Goal: Task Accomplishment & Management: Complete application form

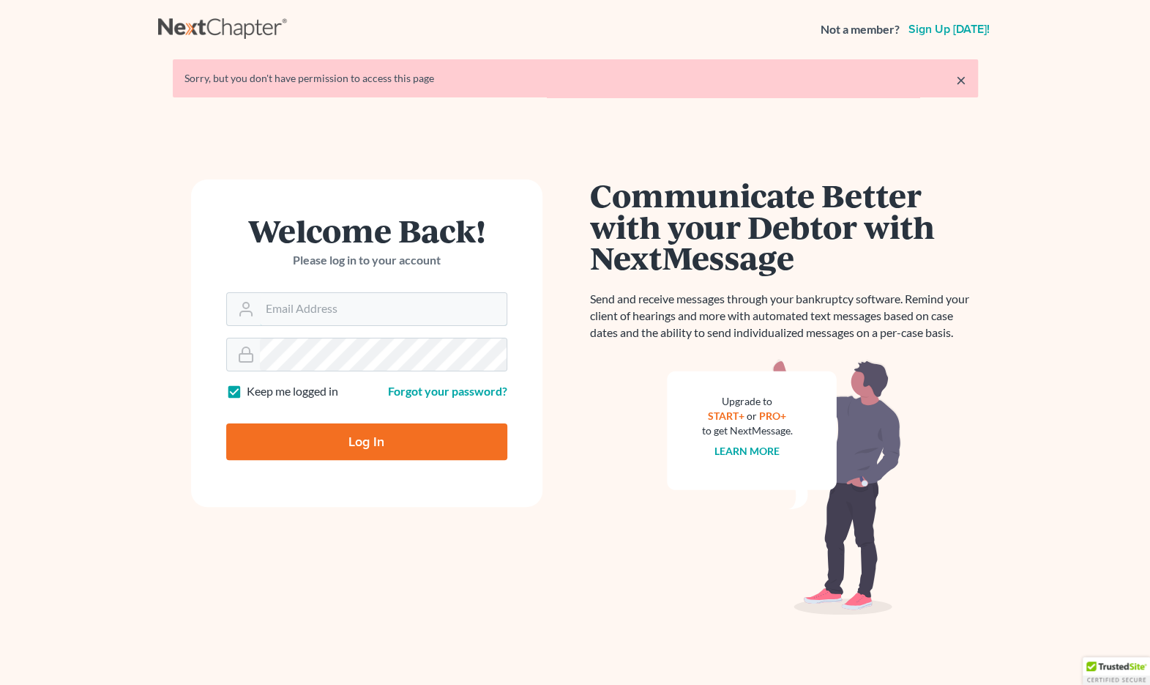
type input "[EMAIL_ADDRESS][DOMAIN_NAME]"
click at [369, 436] on input "Log In" at bounding box center [366, 441] width 281 height 37
type input "Thinking..."
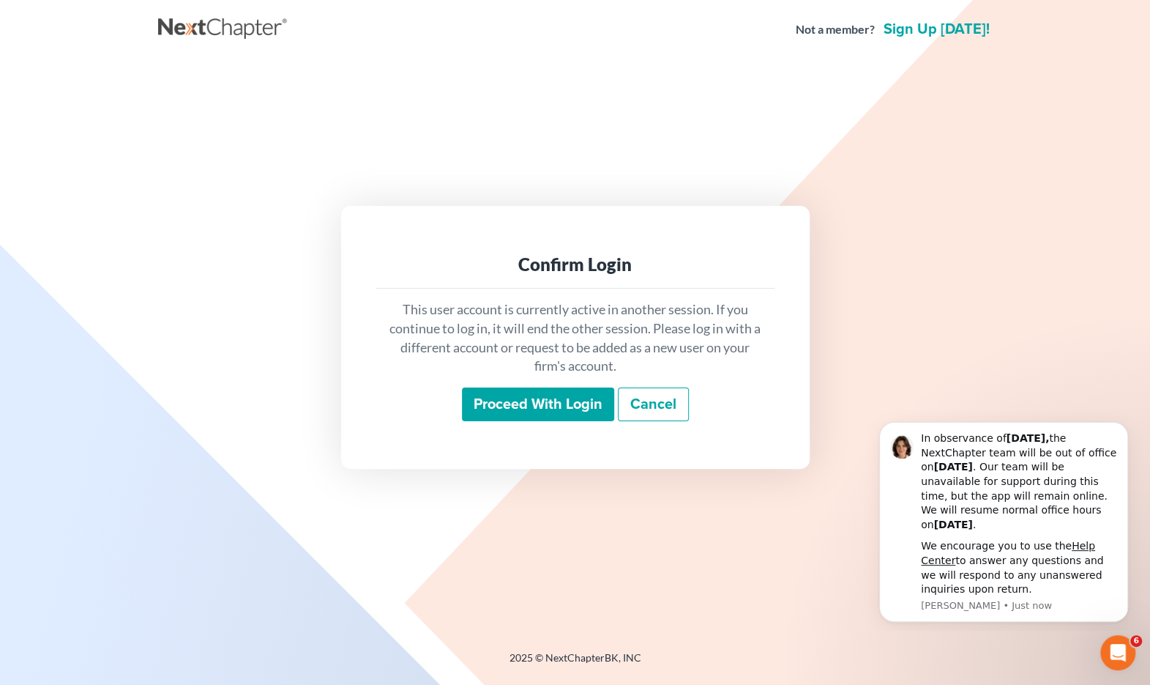
click at [519, 415] on input "Proceed with login" at bounding box center [538, 404] width 152 height 34
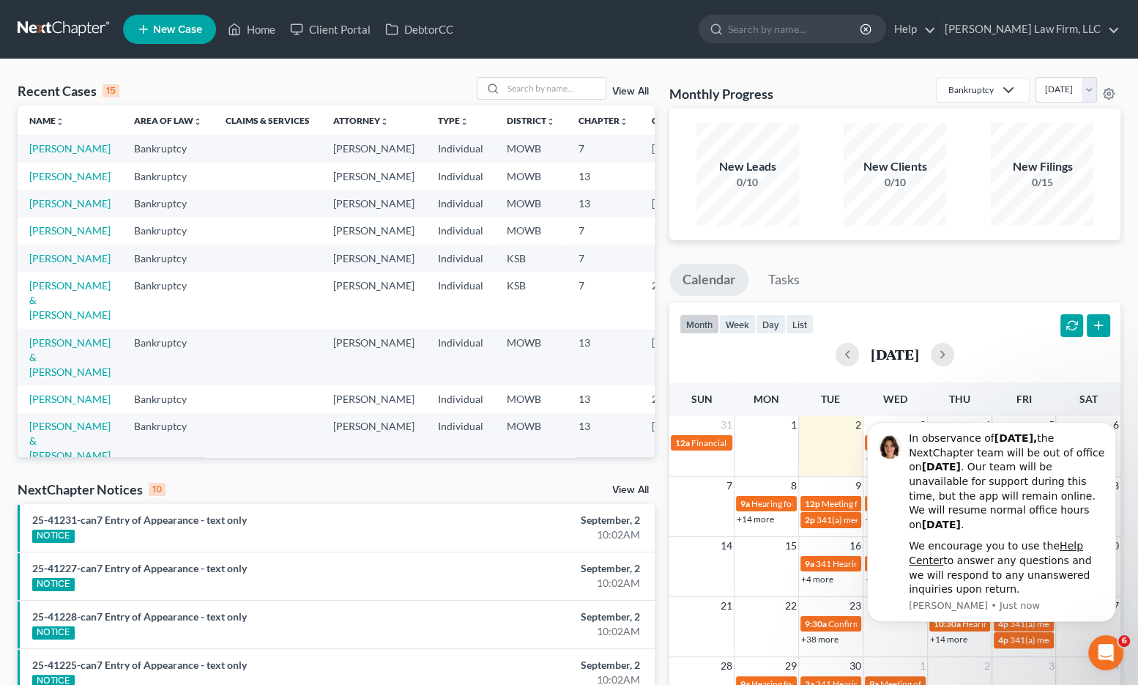
scroll to position [163, 0]
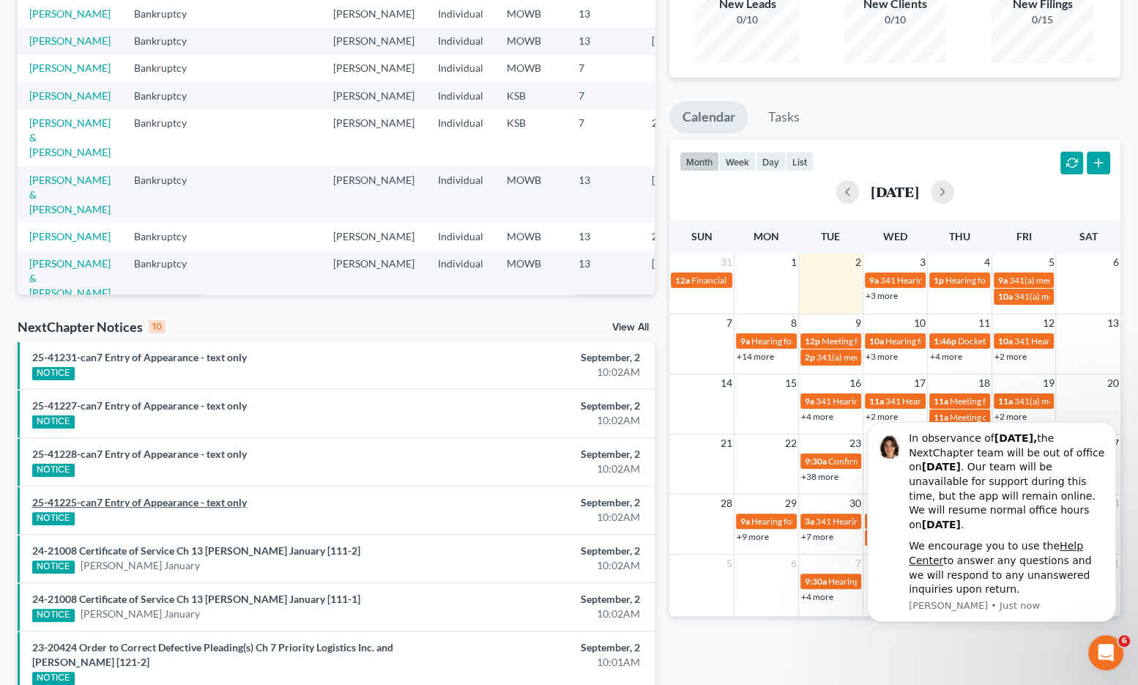
click at [158, 501] on link "25-41225-can7 Entry of Appearance - text only" at bounding box center [139, 502] width 215 height 12
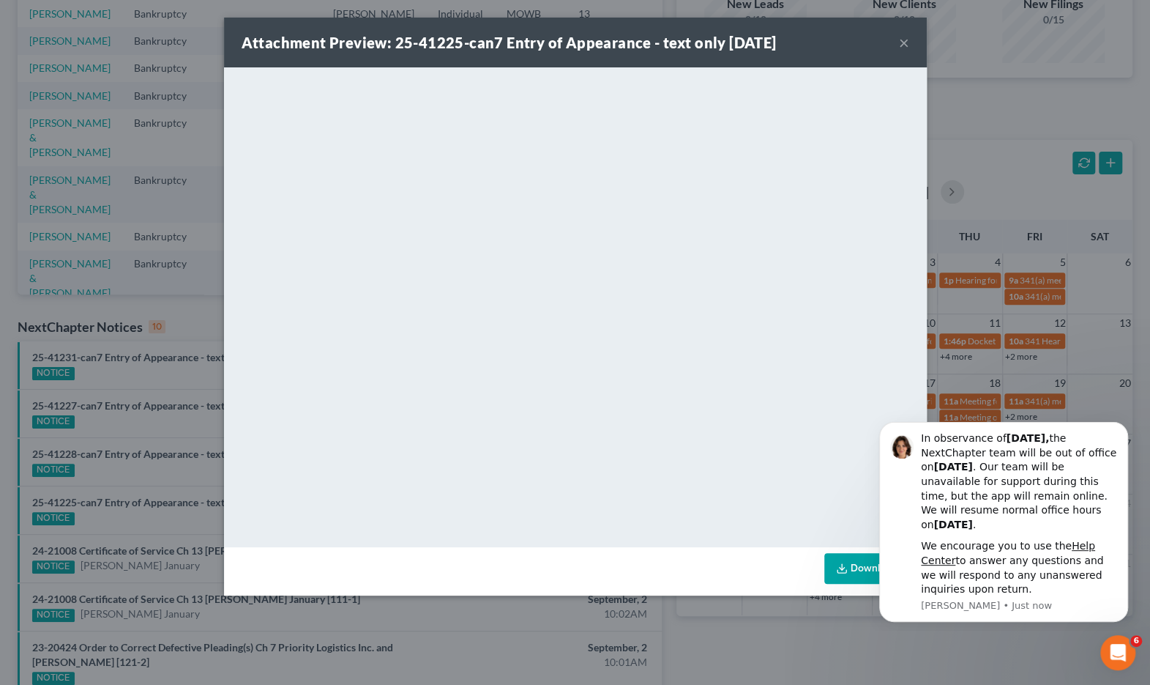
click at [158, 336] on div "Attachment Preview: 25-41225-can7 Entry of Appearance - text only [DATE] × <obj…" at bounding box center [575, 342] width 1150 height 685
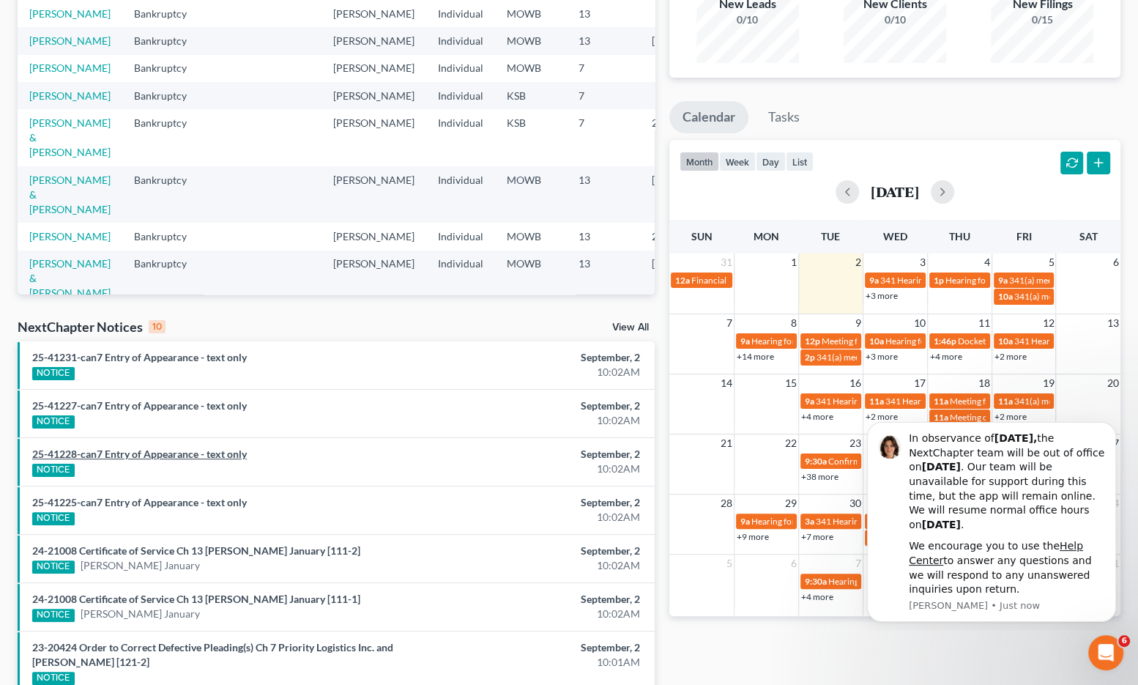
click at [164, 455] on link "25-41228-can7 Entry of Appearance - text only" at bounding box center [139, 453] width 215 height 12
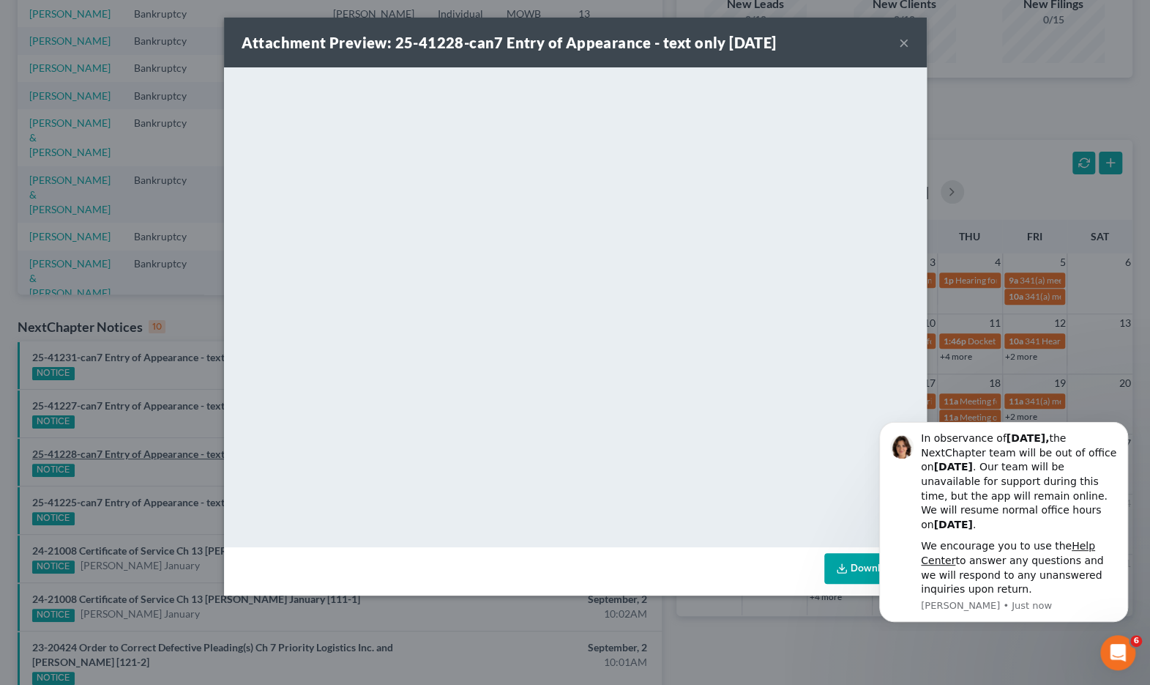
click at [164, 455] on div "Attachment Preview: 25-41228-can7 Entry of Appearance - text only [DATE] × <obj…" at bounding box center [575, 342] width 1150 height 685
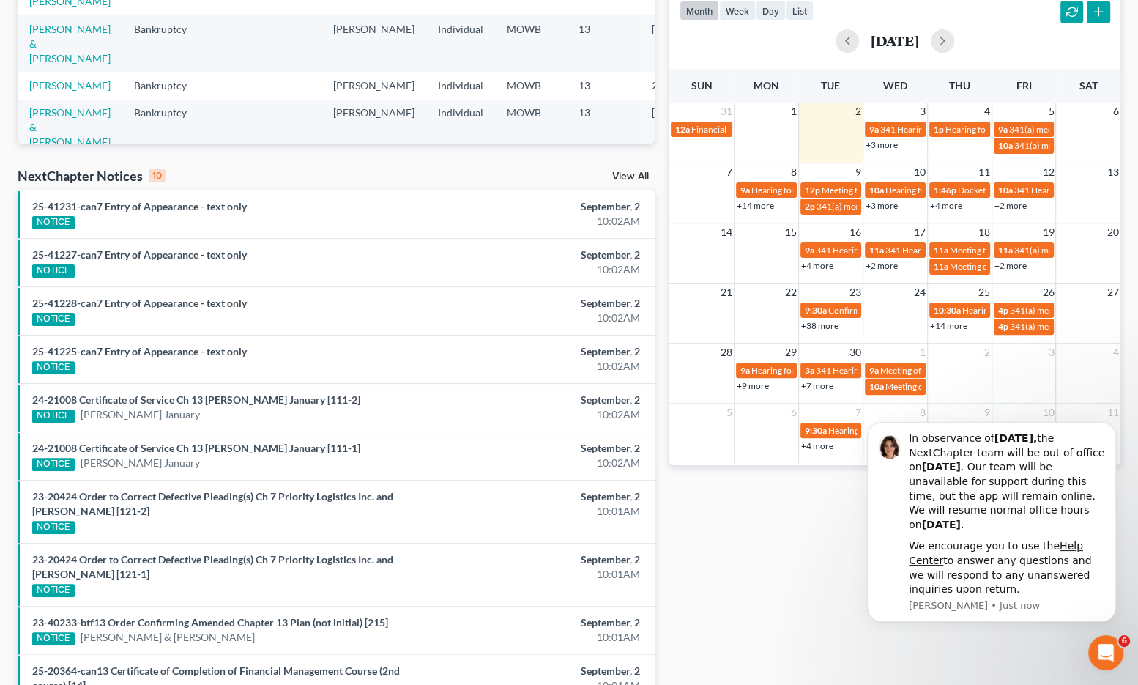
scroll to position [406, 0]
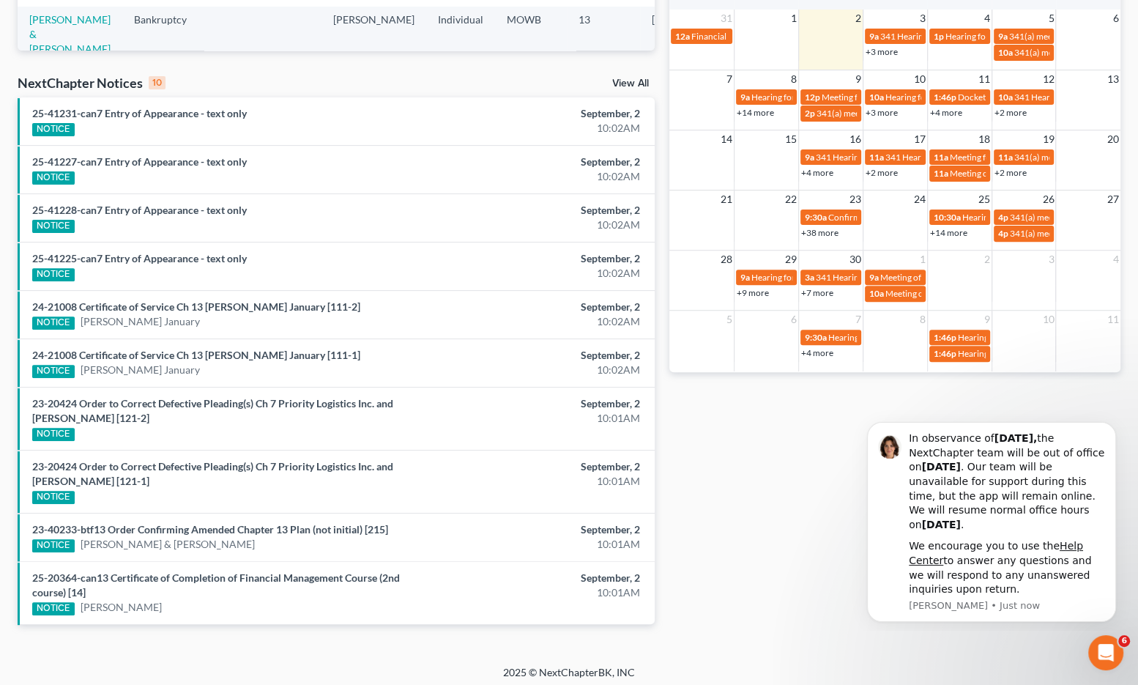
click at [628, 81] on link "View All" at bounding box center [630, 83] width 37 height 10
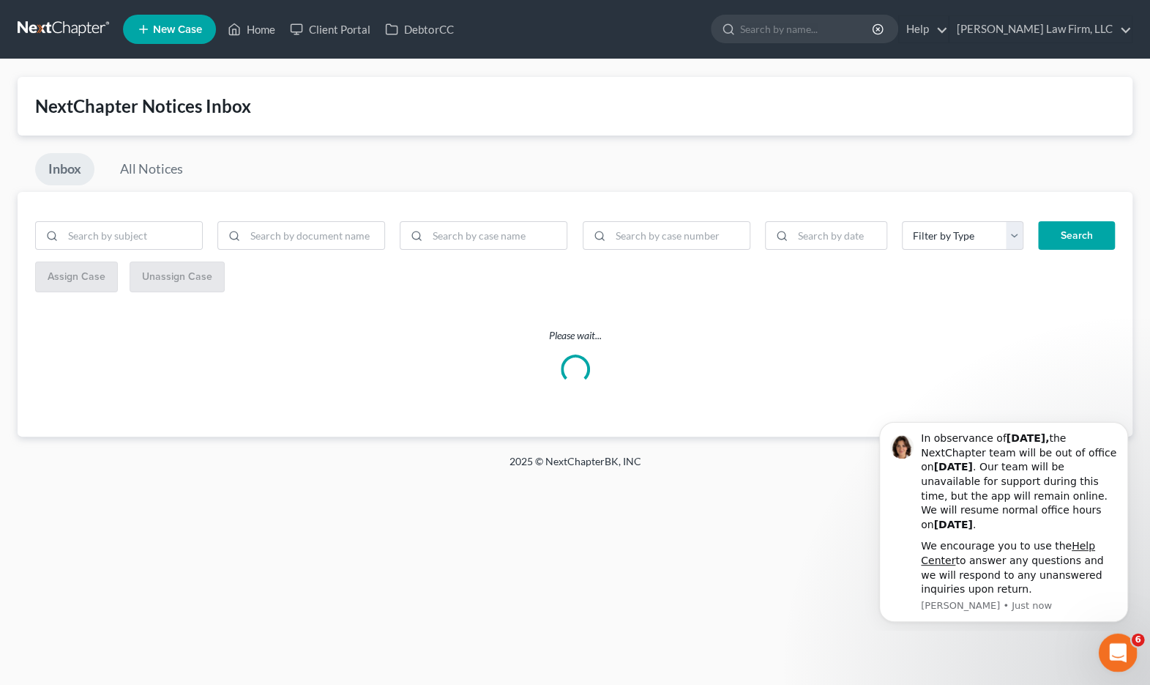
click at [1108, 639] on div "Open Intercom Messenger" at bounding box center [1116, 650] width 48 height 48
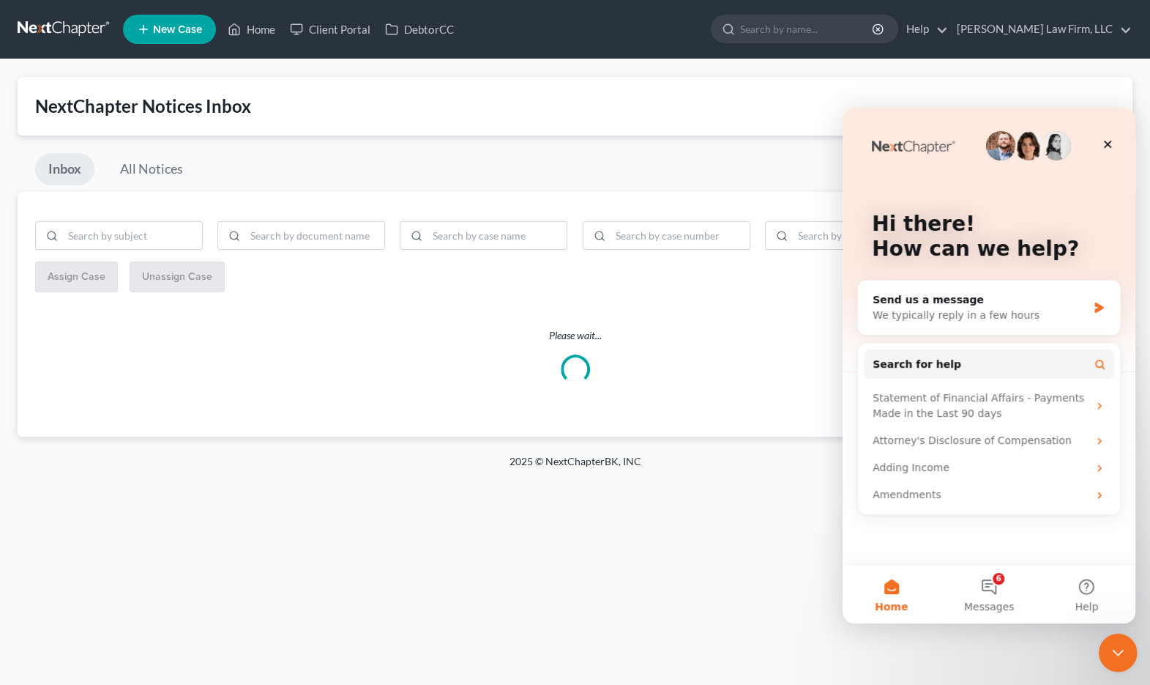
click at [1111, 652] on icon "Close Intercom Messenger" at bounding box center [1116, 650] width 18 height 18
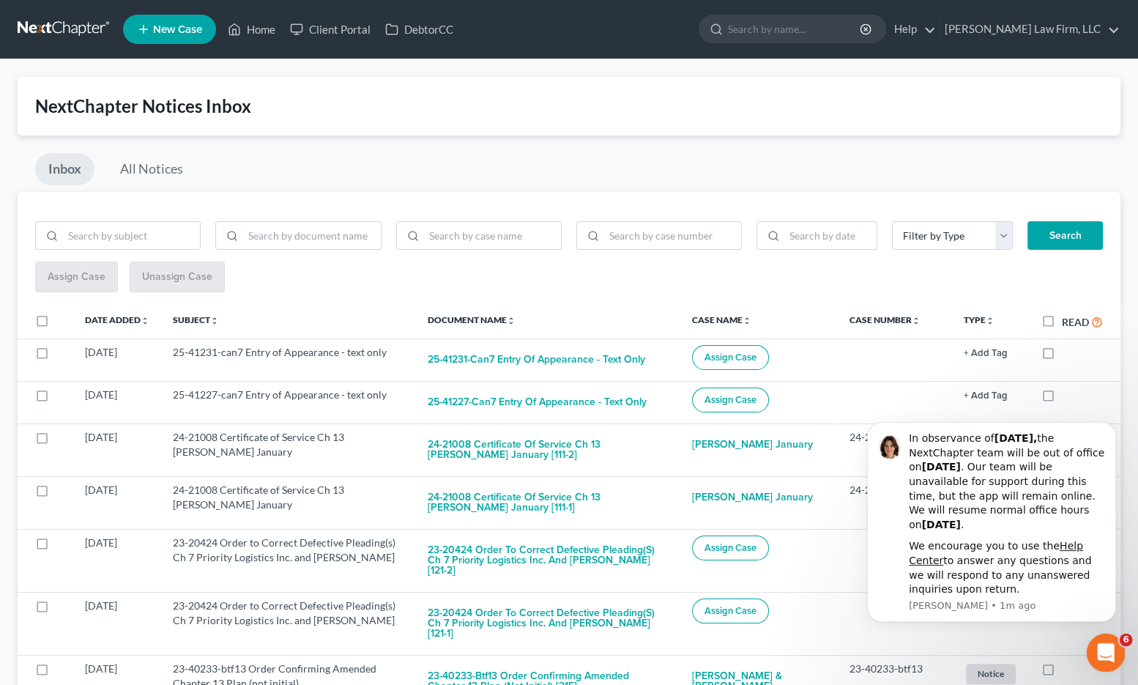
click at [1120, 652] on div "Open Intercom Messenger" at bounding box center [1103, 650] width 48 height 48
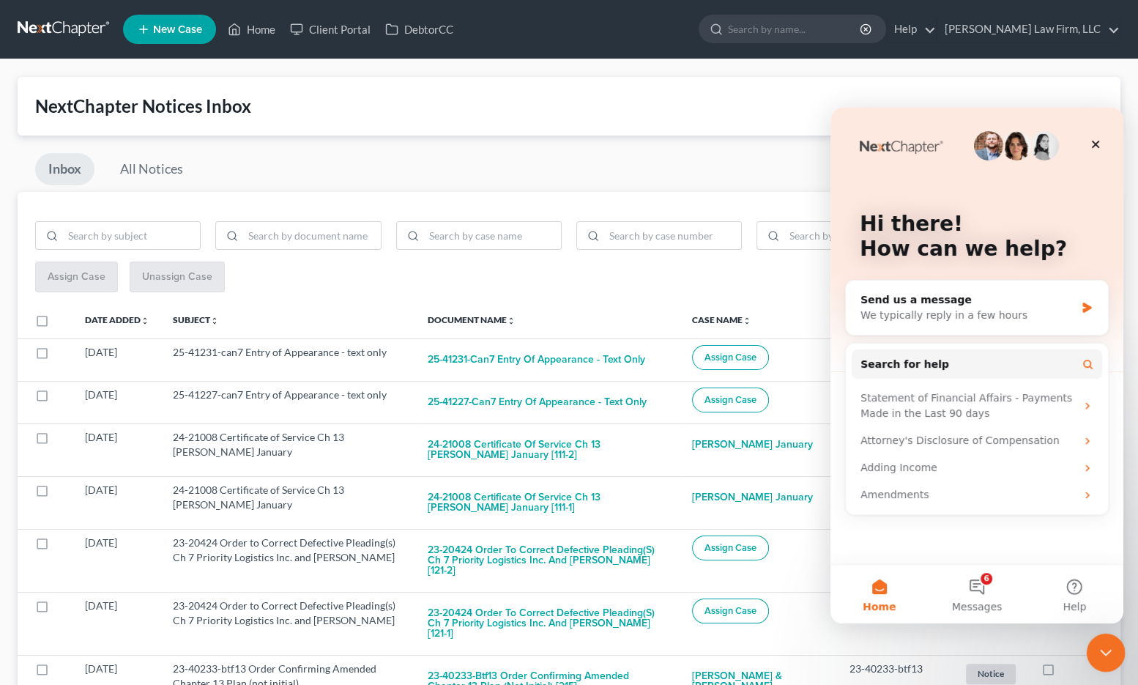
click at [1119, 652] on div "Close Intercom Messenger" at bounding box center [1103, 650] width 35 height 35
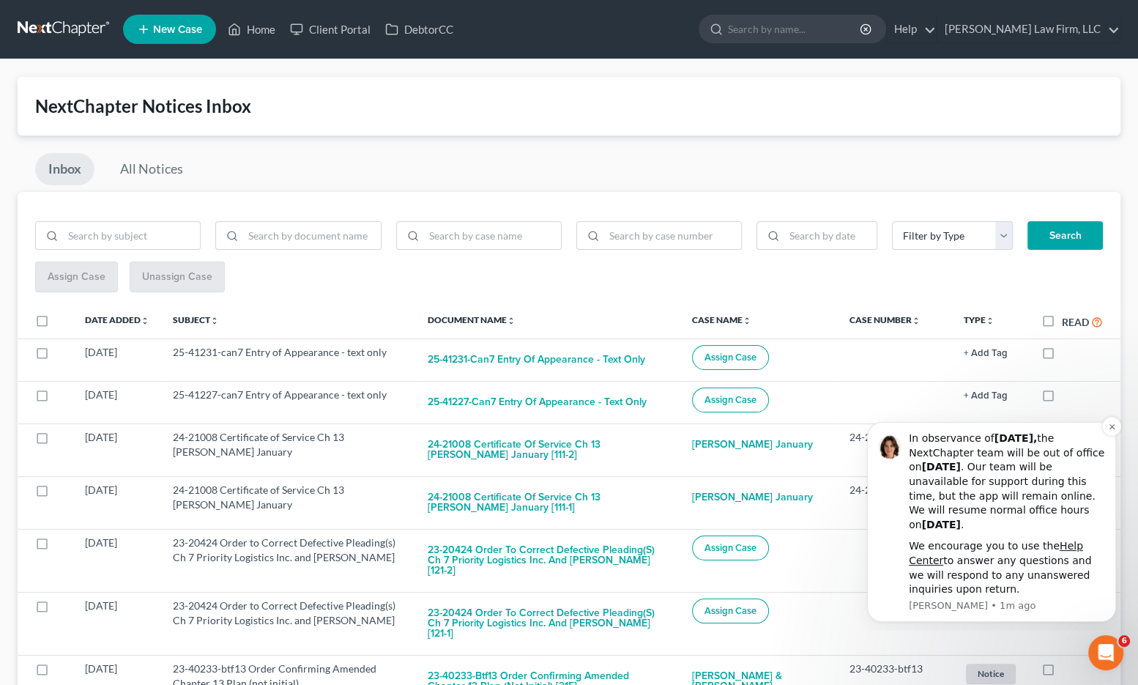
click at [957, 472] on b "[DATE]" at bounding box center [940, 467] width 39 height 12
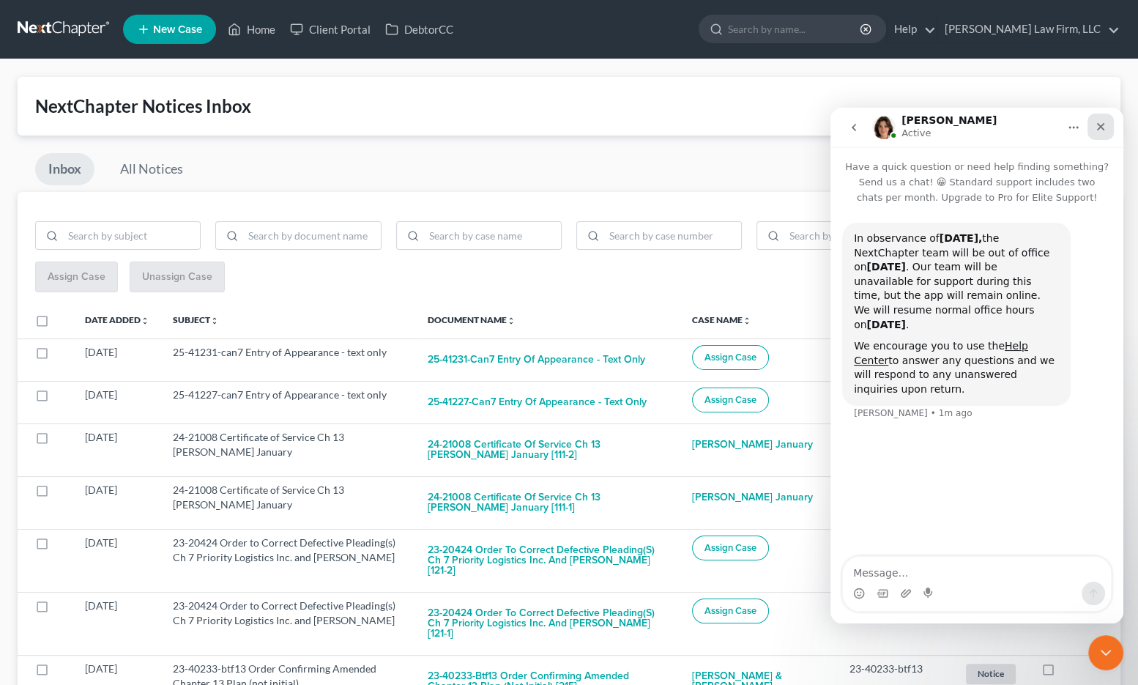
click at [1103, 121] on icon "Close" at bounding box center [1101, 127] width 12 height 12
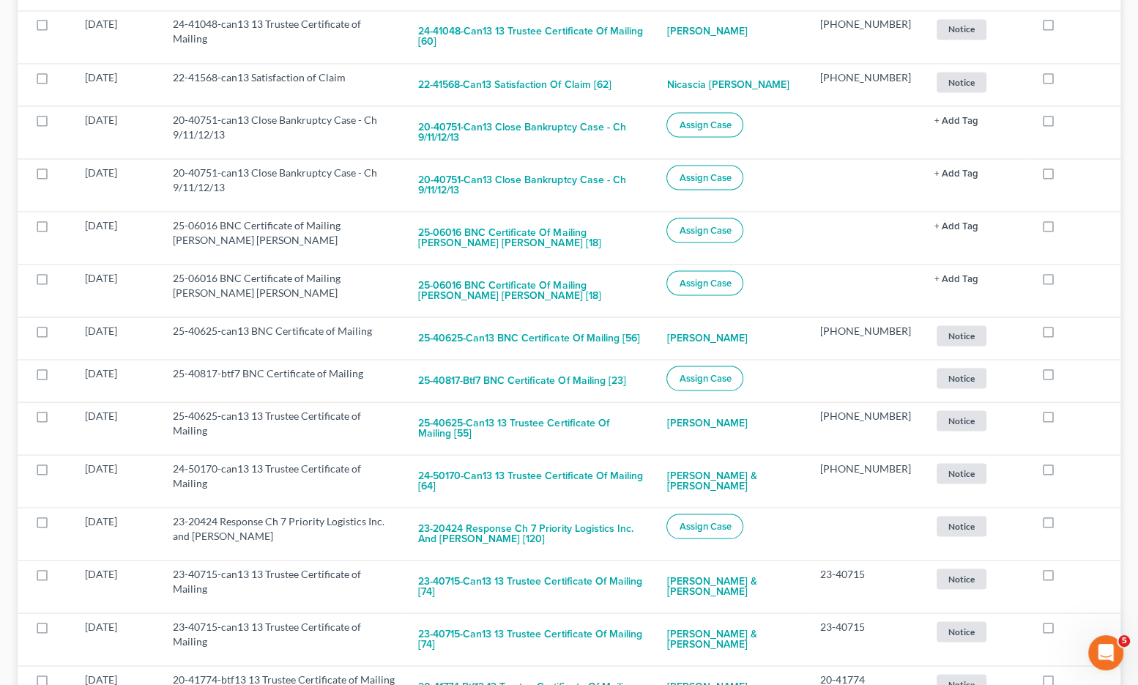
scroll to position [2630, 0]
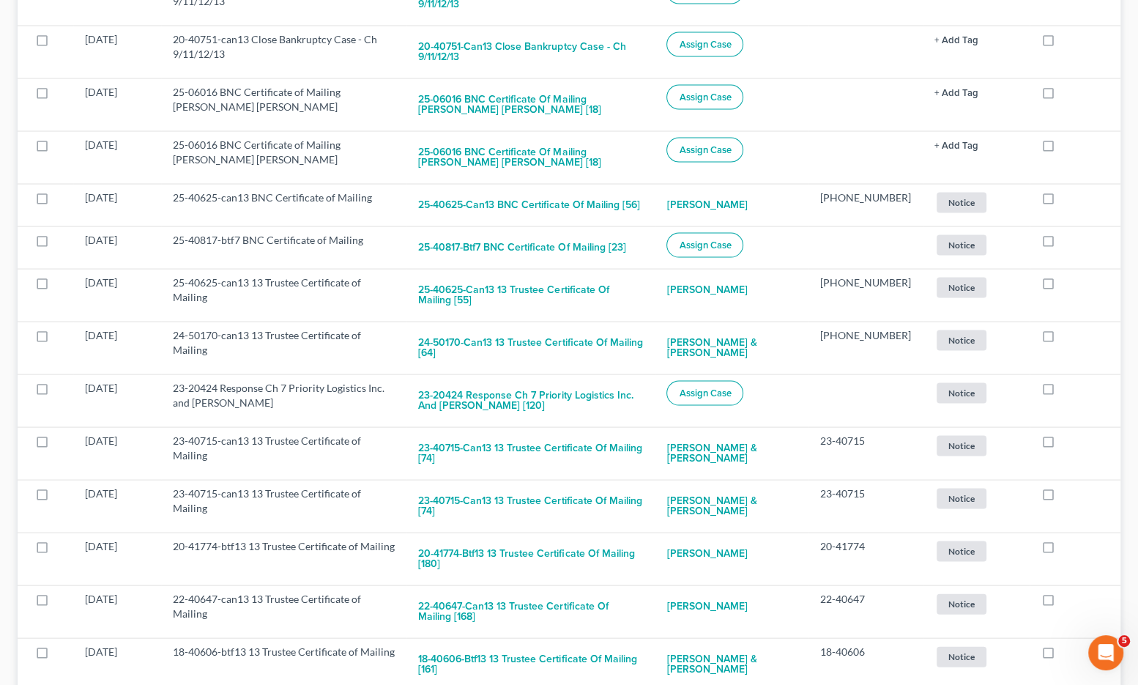
checkbox input "true"
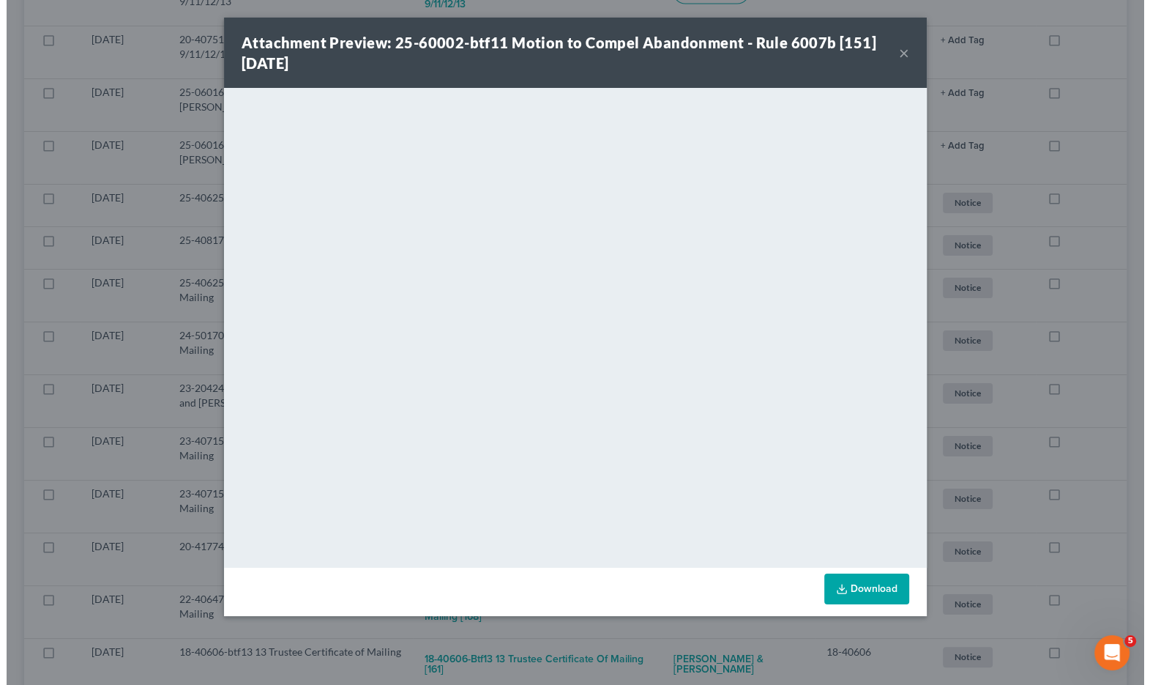
scroll to position [2600, 0]
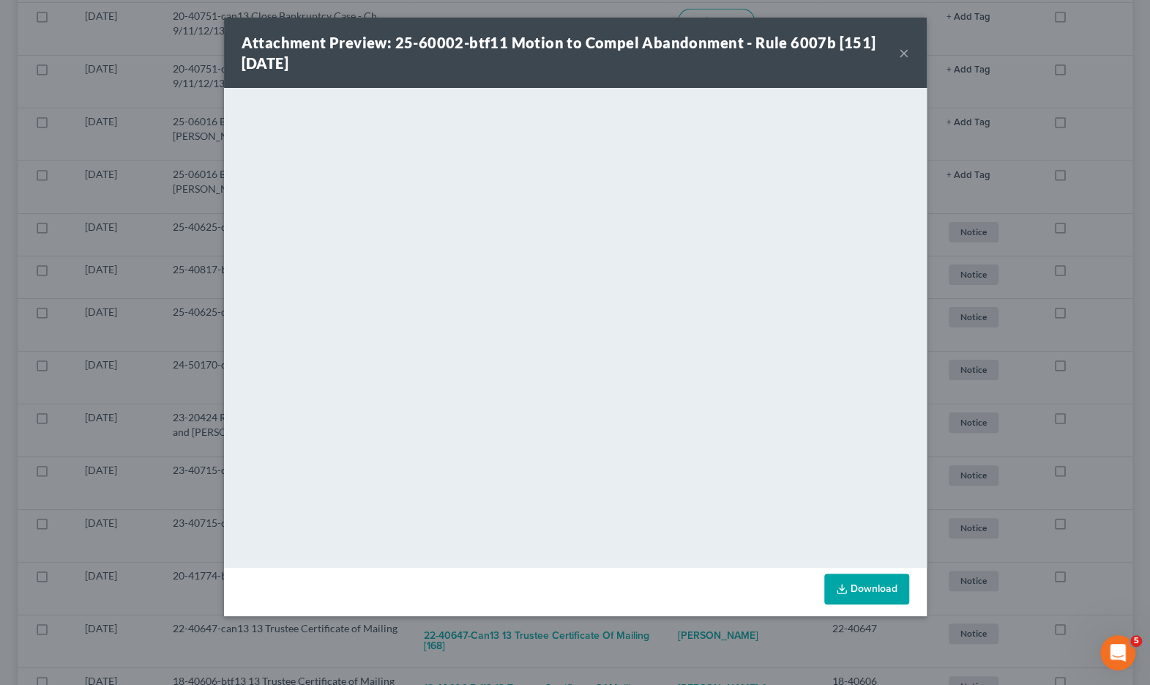
click at [1064, 345] on div "Attachment Preview: 25-60002-btf11 Motion to Compel Abandonment - Rule 6007b [1…" at bounding box center [575, 342] width 1150 height 685
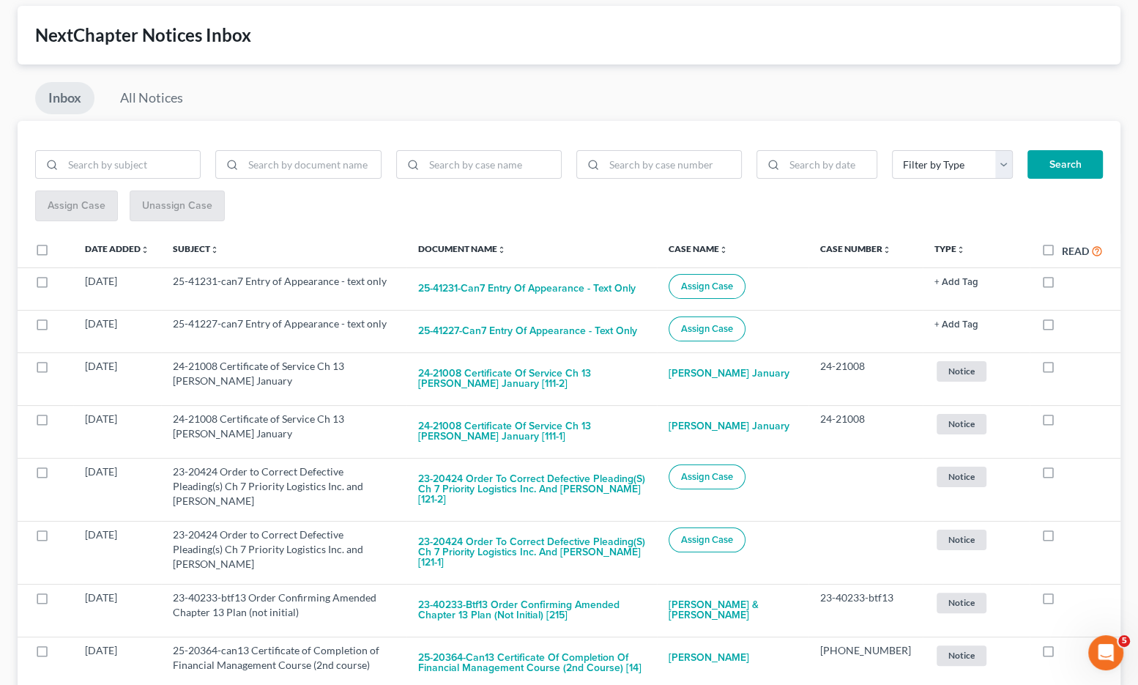
scroll to position [0, 0]
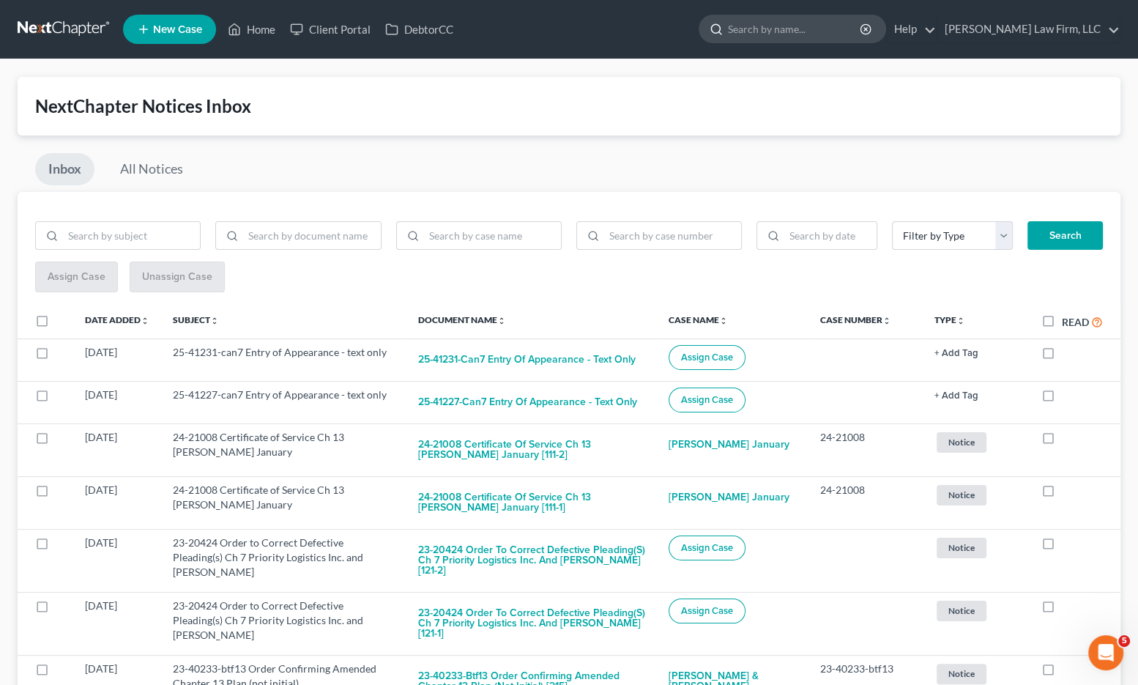
click at [858, 26] on input "search" at bounding box center [795, 28] width 134 height 27
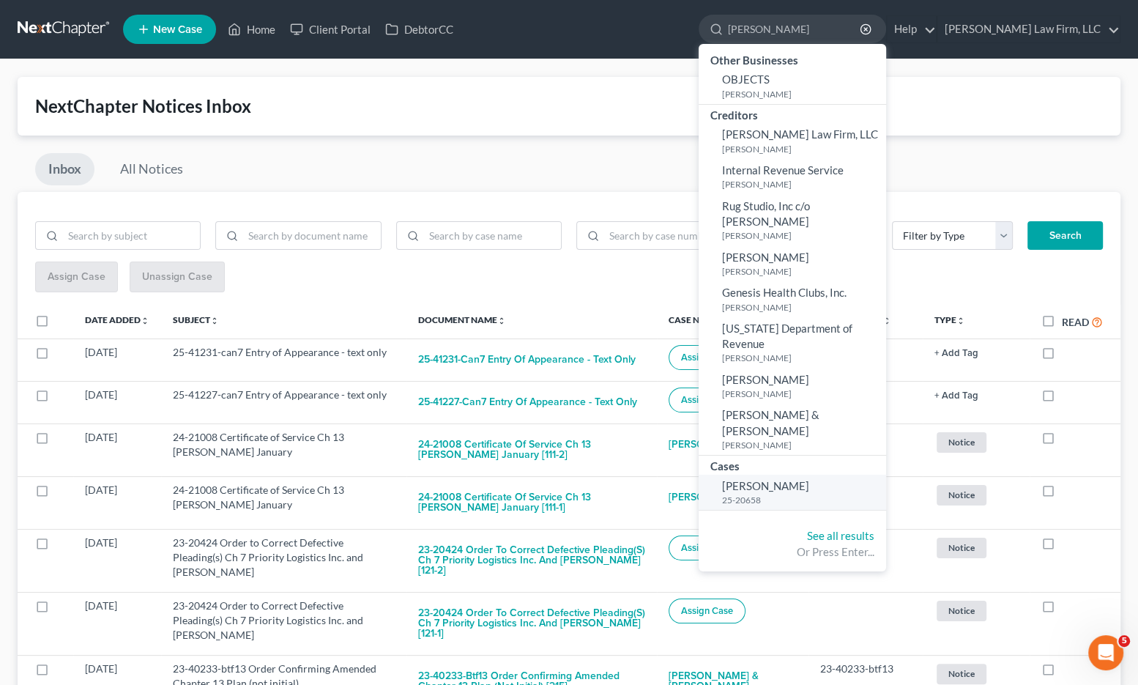
type input "[PERSON_NAME]"
click at [848, 494] on small "25-20658" at bounding box center [802, 500] width 160 height 12
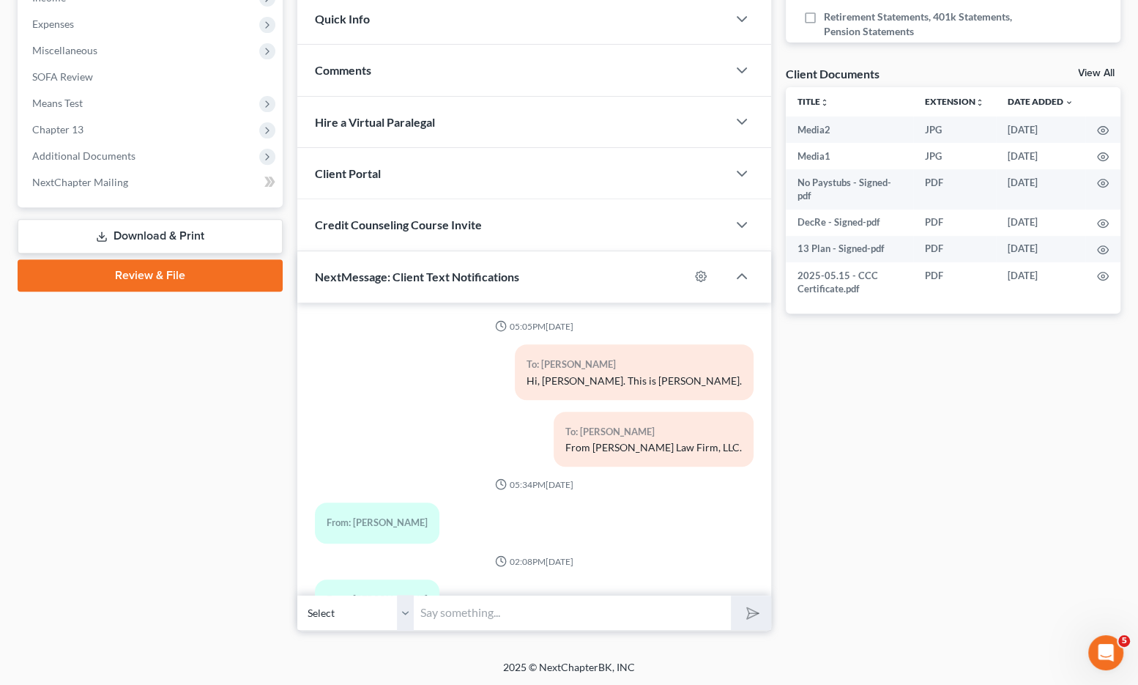
scroll to position [3642, 0]
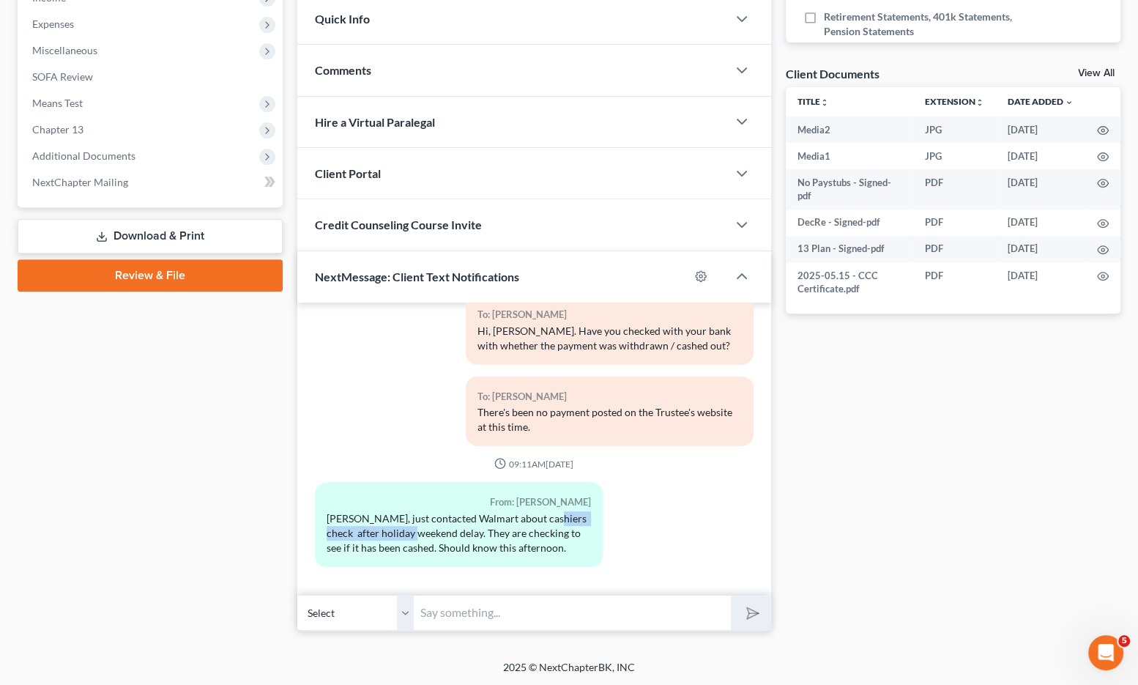
drag, startPoint x: 409, startPoint y: 527, endPoint x: 539, endPoint y: 522, distance: 129.7
click at [539, 522] on div "[PERSON_NAME], just contacted Walmart about cashiers check after holiday weeken…" at bounding box center [459, 533] width 264 height 44
click at [551, 613] on input "text" at bounding box center [572, 613] width 316 height 36
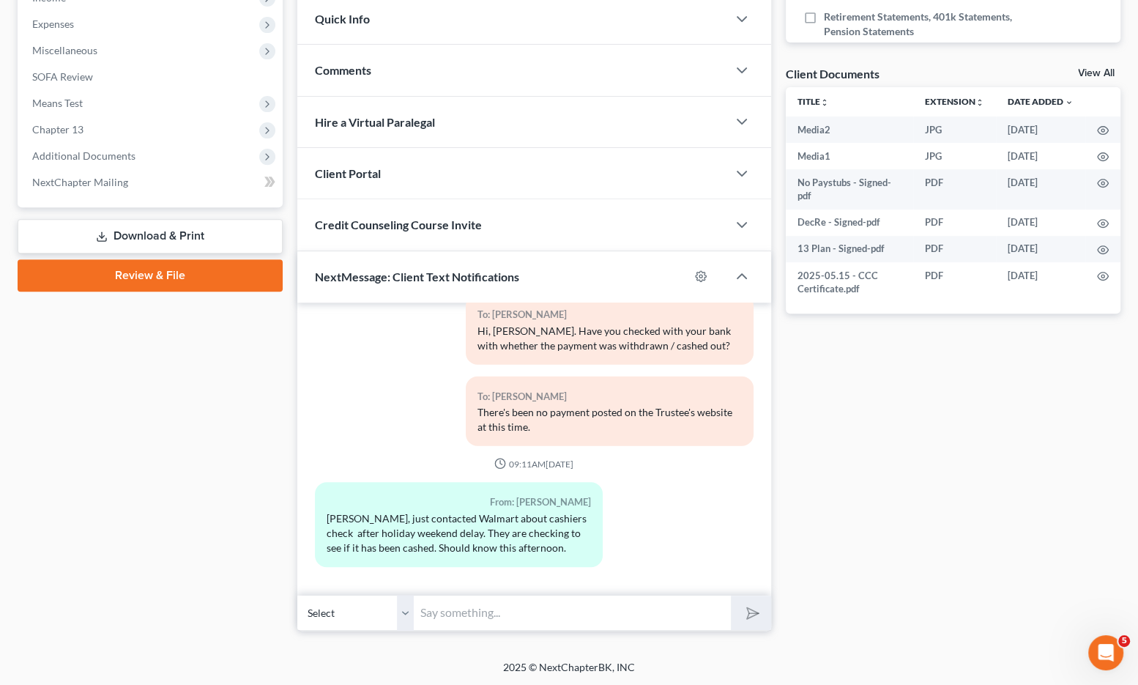
click at [333, 565] on div "From: [PERSON_NAME] [PERSON_NAME], just contacted Walmart about cashiers check …" at bounding box center [459, 530] width 302 height 96
click at [336, 540] on div "[PERSON_NAME], just contacted Walmart about cashiers check after holiday weeken…" at bounding box center [459, 533] width 264 height 44
click at [504, 611] on input "text" at bounding box center [572, 613] width 316 height 36
click at [511, 609] on input "text" at bounding box center [572, 613] width 316 height 36
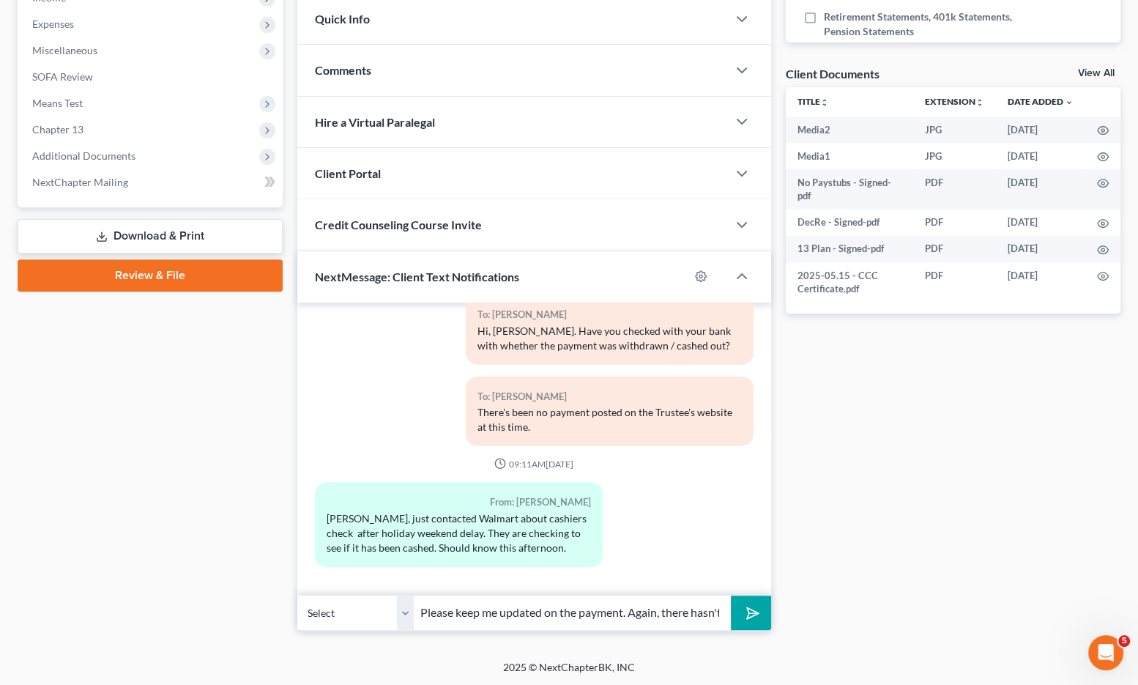
click at [672, 614] on input "Please keep me updated on the payment. Again, there hasn't been any payment pos…" at bounding box center [572, 613] width 316 height 36
type input "Please keep me updated on the payment. Again, there hasn't been any payment pos…"
click at [731, 595] on button "submit" at bounding box center [751, 612] width 40 height 34
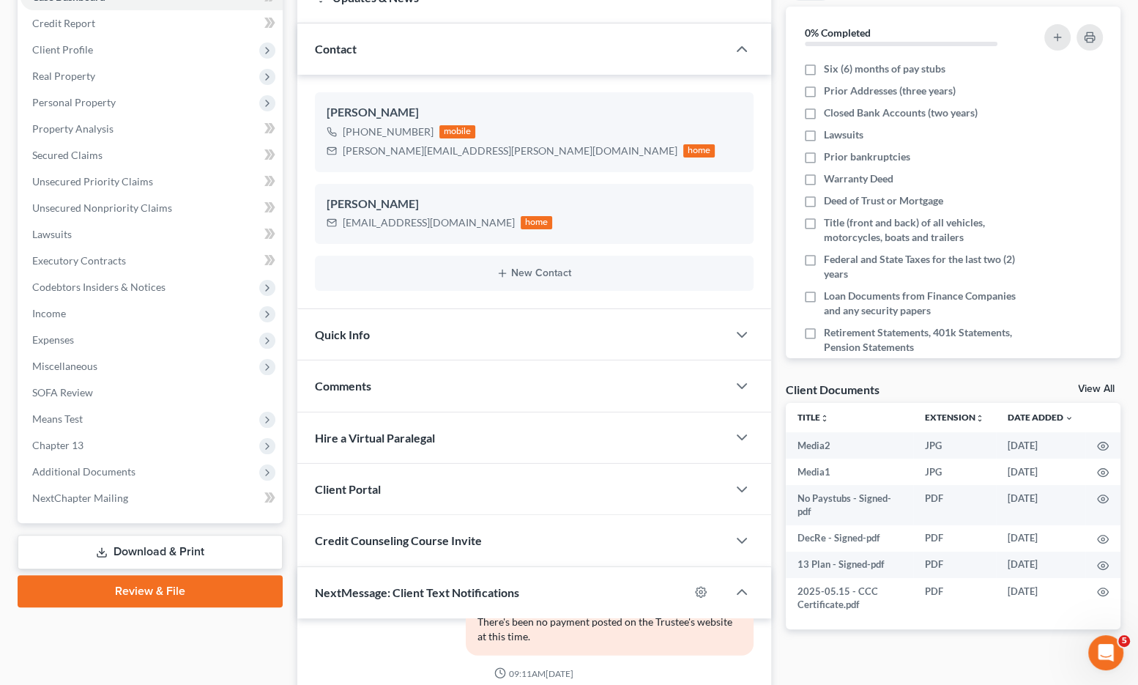
scroll to position [0, 0]
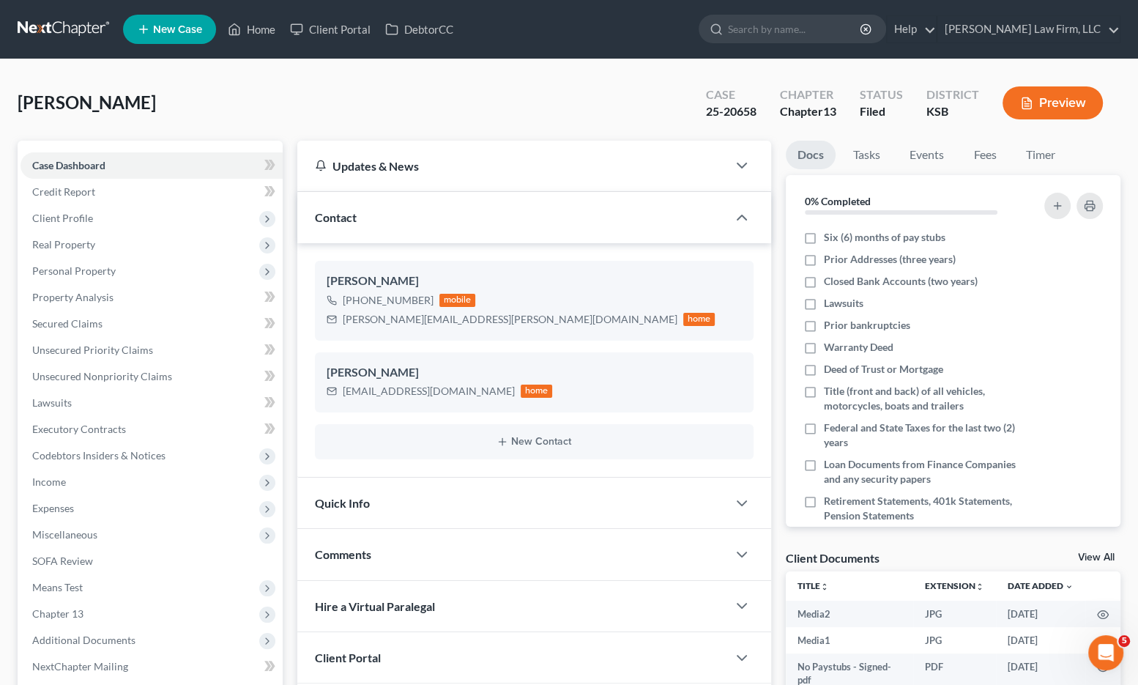
click at [55, 27] on link at bounding box center [65, 29] width 94 height 26
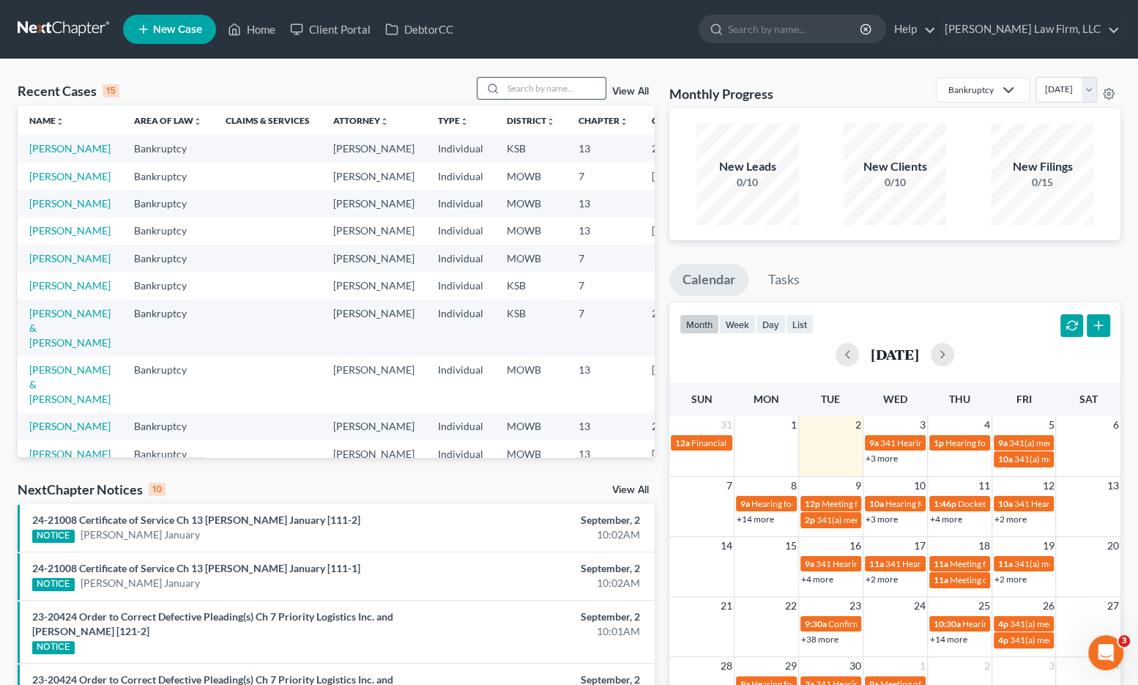
click at [527, 86] on input "search" at bounding box center [554, 88] width 103 height 21
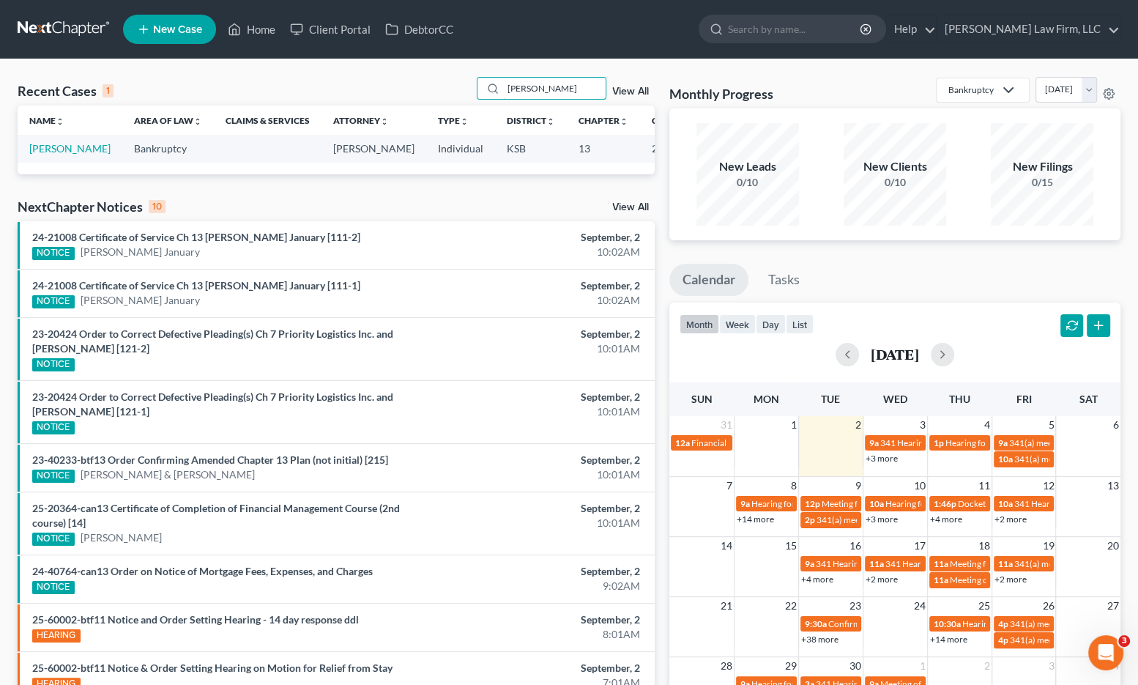
type input "maher"
click at [54, 155] on link "Maher, Matthew" at bounding box center [69, 148] width 81 height 12
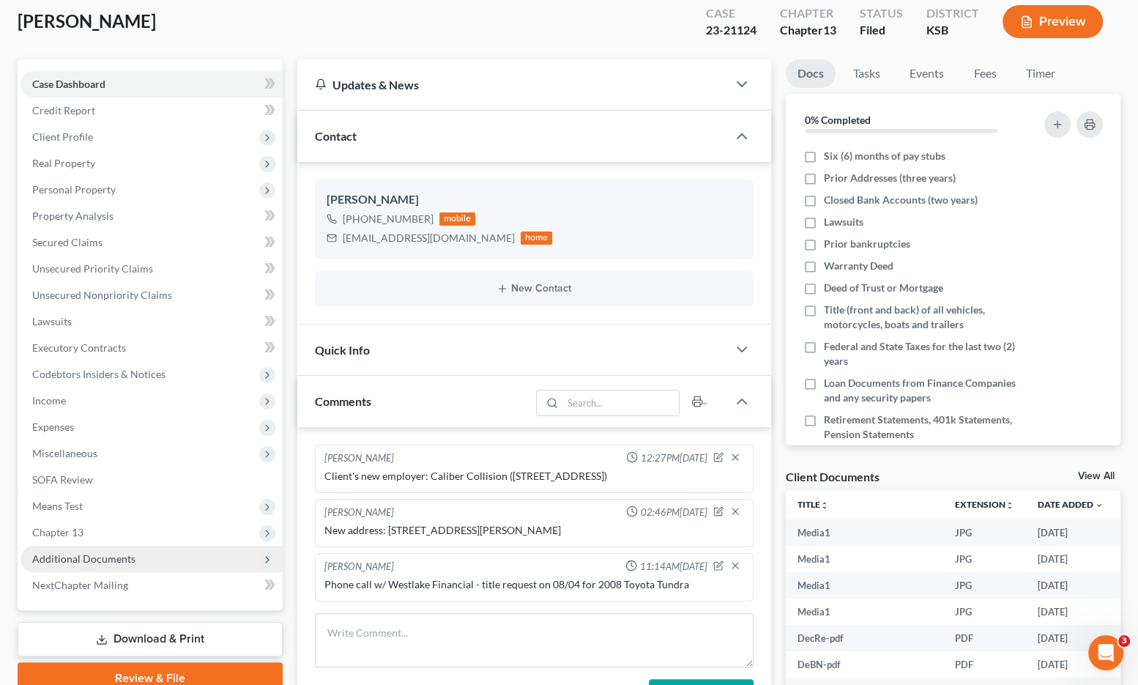
scroll to position [16883, 0]
click at [116, 552] on span "Additional Documents" at bounding box center [83, 558] width 103 height 12
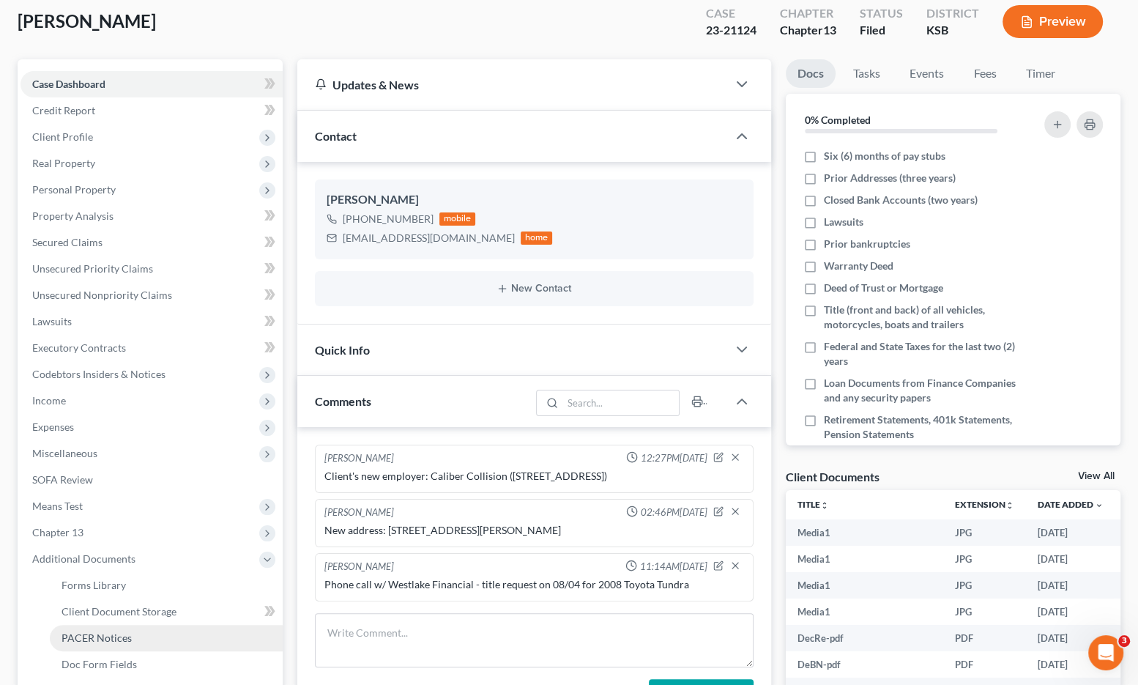
click at [117, 628] on link "PACER Notices" at bounding box center [166, 638] width 233 height 26
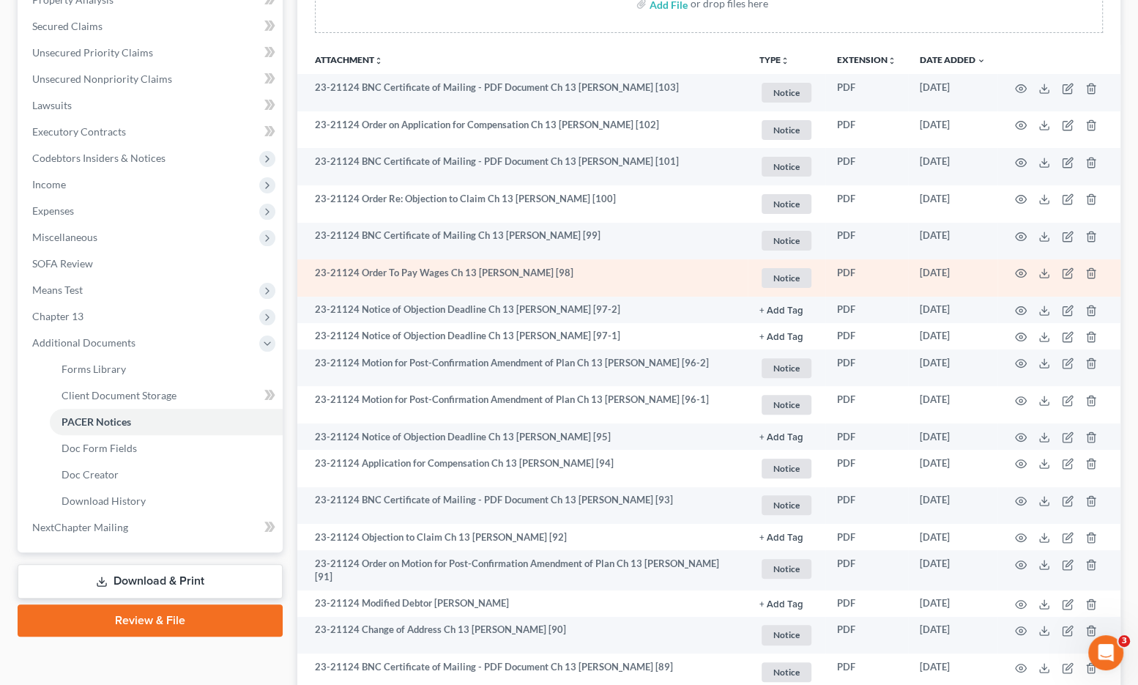
scroll to position [325, 0]
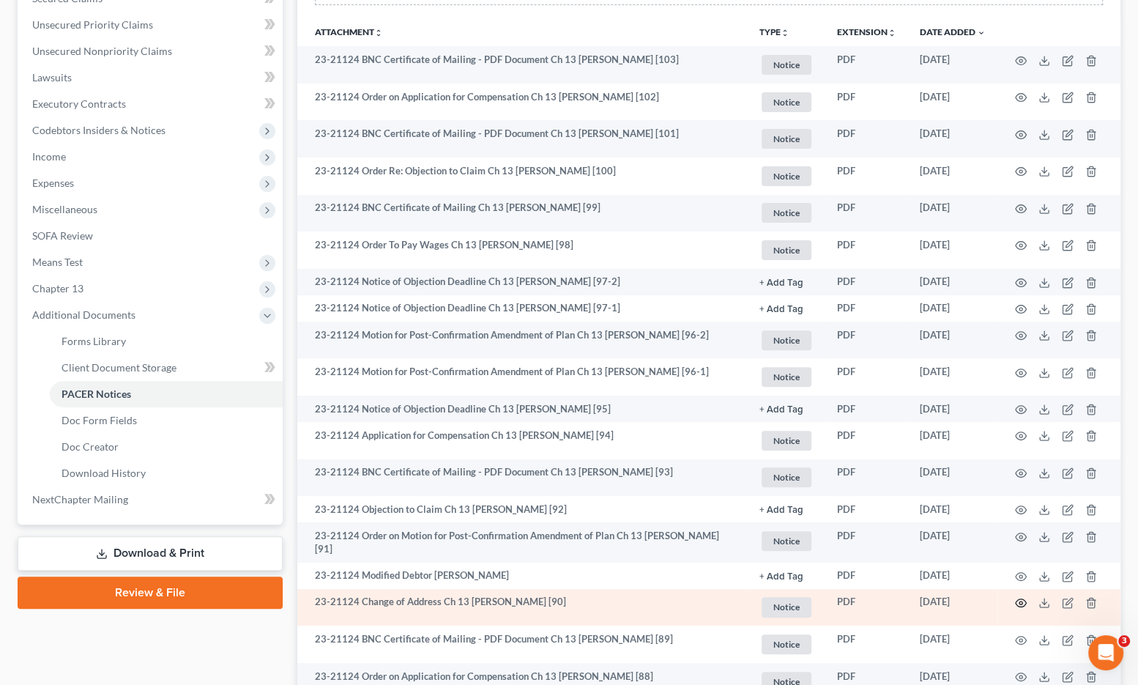
click at [1019, 607] on icon "button" at bounding box center [1021, 603] width 11 height 8
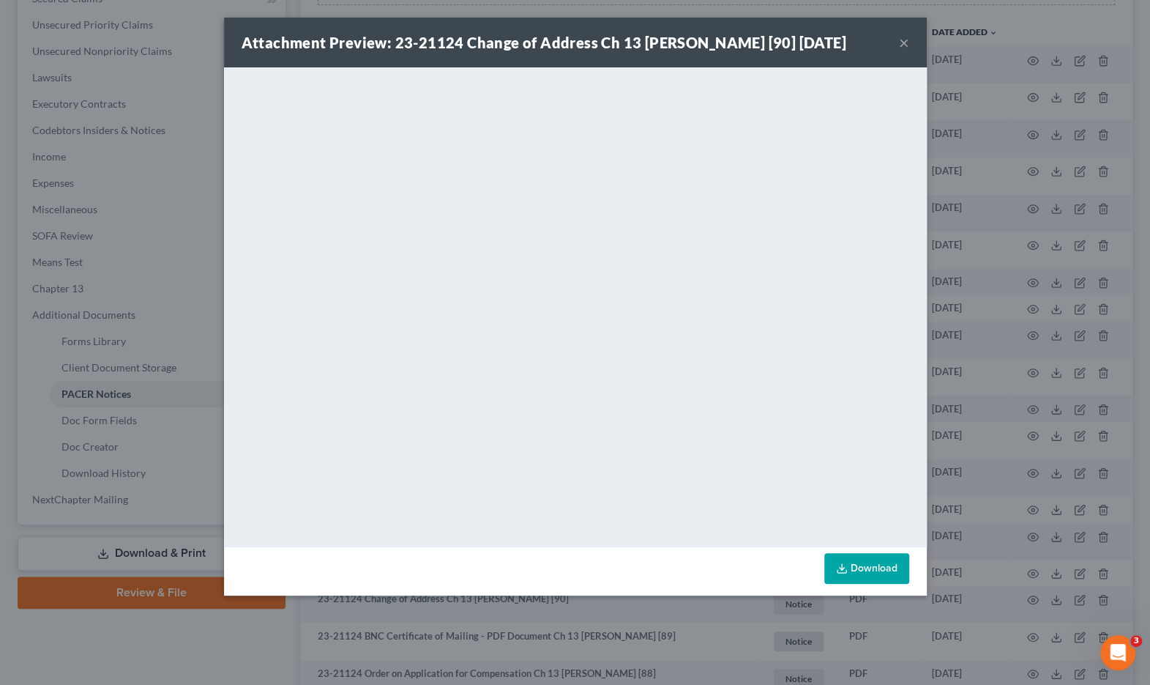
click at [125, 163] on div "Attachment Preview: 23-21124 Change of Address Ch 13 Matthew Donavan Maher [90]…" at bounding box center [575, 342] width 1150 height 685
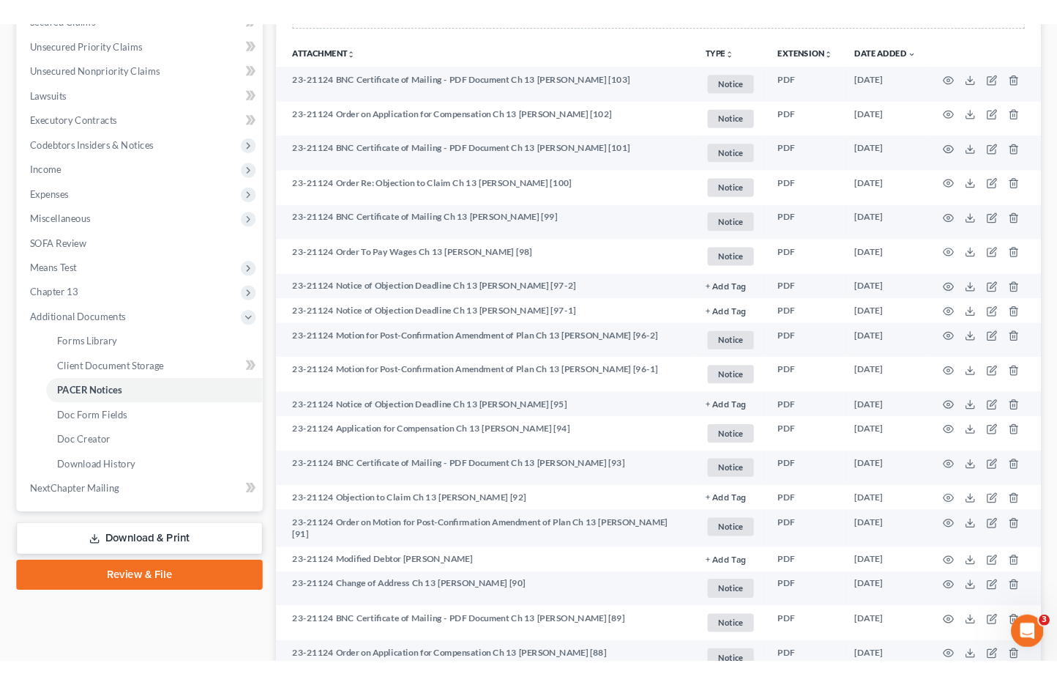
scroll to position [0, 0]
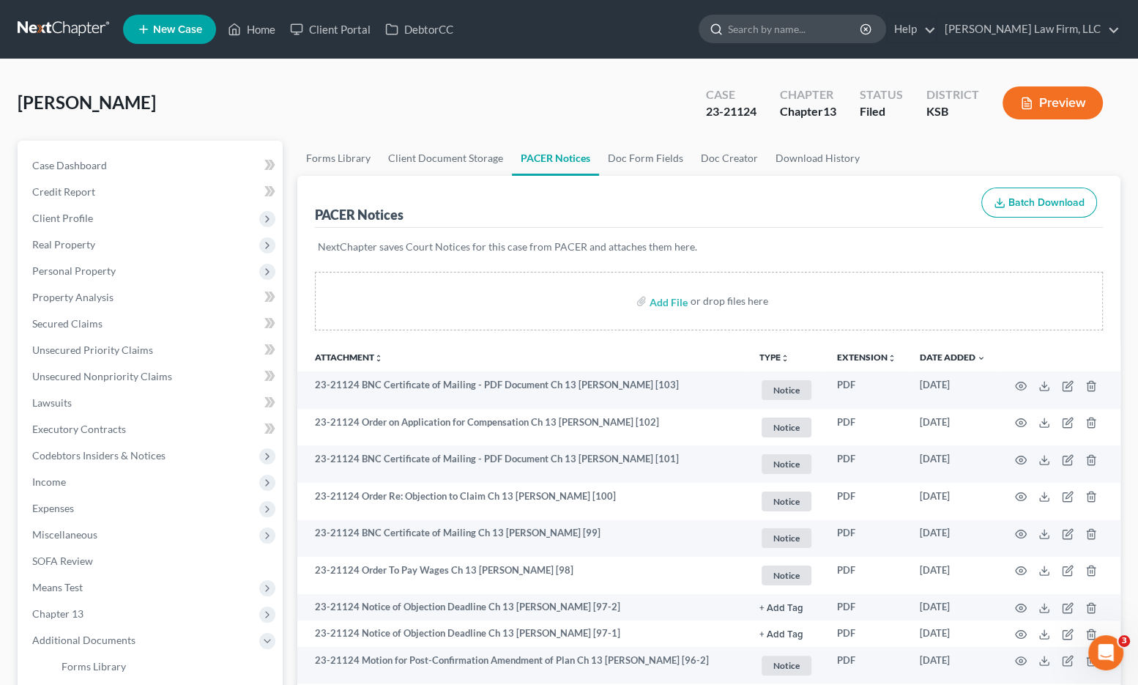
click at [823, 41] on input "search" at bounding box center [795, 28] width 134 height 27
click at [451, 92] on div "Maher, Matthew Upgraded Case 23-21124 Chapter Chapter 13 Status Filed District …" at bounding box center [569, 109] width 1103 height 64
click at [862, 27] on input "search" at bounding box center [795, 28] width 134 height 27
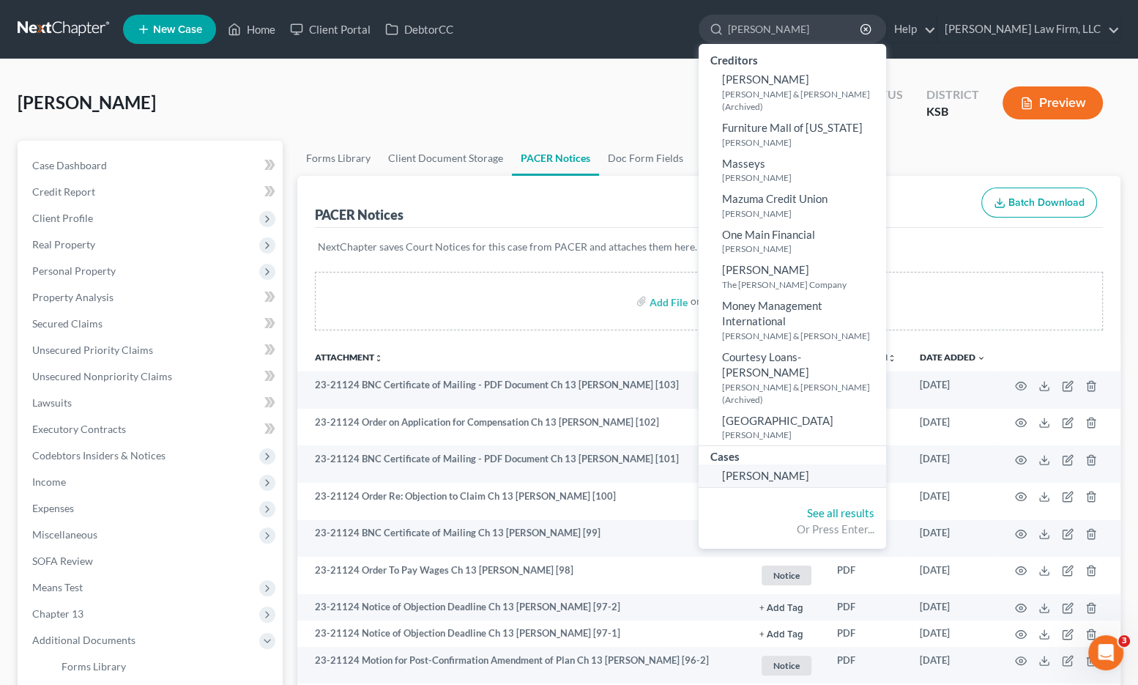
type input "marshall"
drag, startPoint x: 814, startPoint y: 442, endPoint x: 825, endPoint y: 442, distance: 11.0
click at [809, 469] on span "[PERSON_NAME]" at bounding box center [765, 475] width 87 height 13
select select "4"
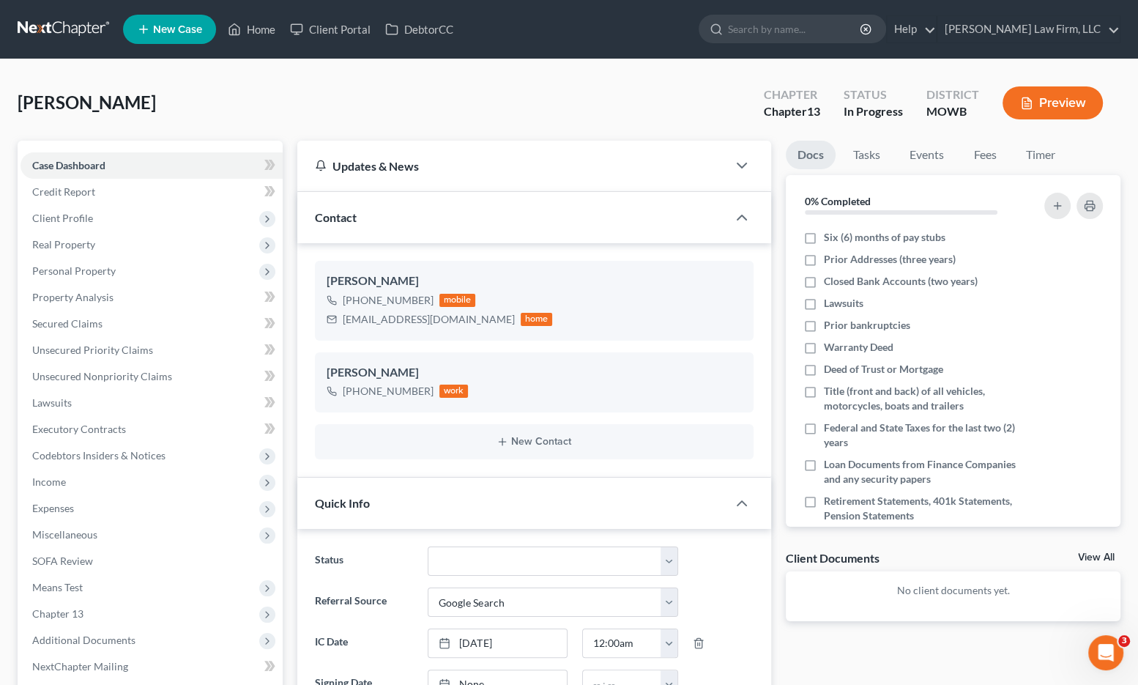
click at [332, 56] on nav "Home New Case Client Portal DebtorCC Sader Law Firm, LLC jlee@saderlawfirm.com …" at bounding box center [569, 29] width 1138 height 59
drag, startPoint x: 259, startPoint y: 86, endPoint x: 504, endPoint y: 1, distance: 259.2
click at [259, 86] on div "Marshall, Calvin Upgraded Chapter Chapter 13 Status In Progress District MOWB P…" at bounding box center [569, 109] width 1103 height 64
click at [576, 100] on div "Marshall, Calvin Upgraded Chapter Chapter 13 Status In Progress District MOWB P…" at bounding box center [569, 109] width 1103 height 64
click at [398, 100] on div "Marshall, Calvin Upgraded Chapter Chapter 13 Status In Progress District MOWB P…" at bounding box center [569, 109] width 1103 height 64
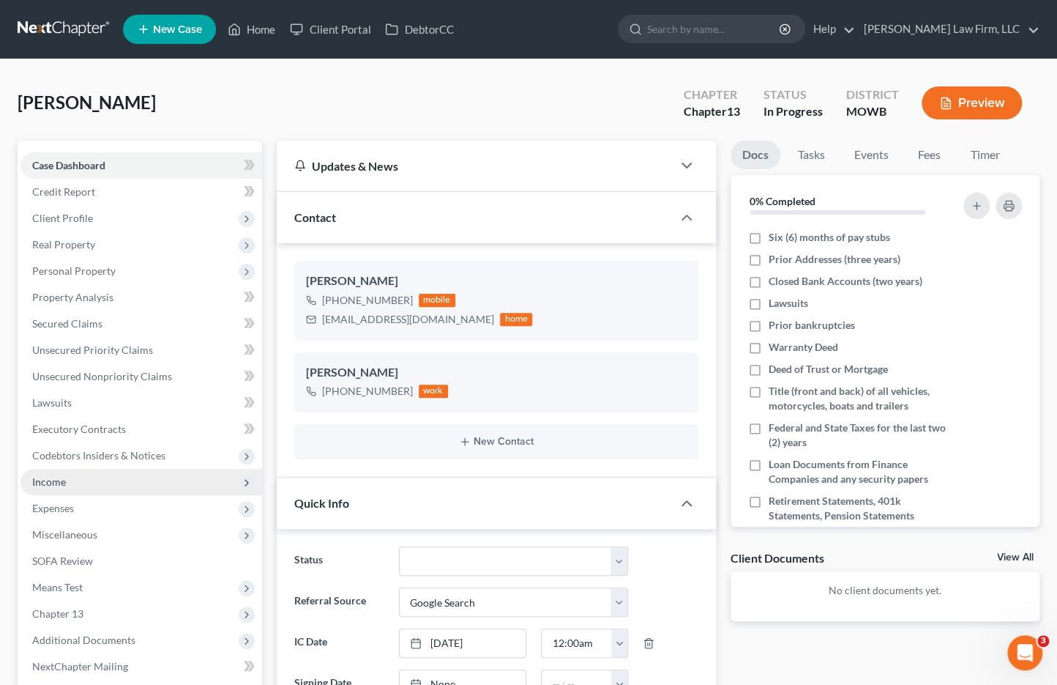
click at [112, 479] on span "Income" at bounding box center [142, 482] width 242 height 26
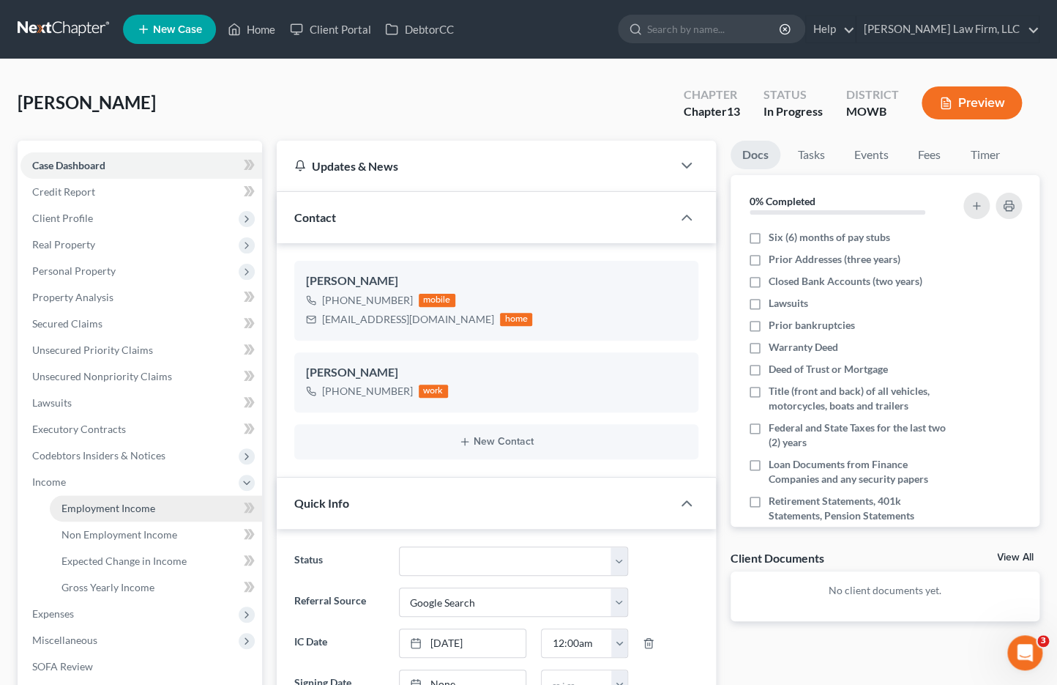
click at [113, 502] on span "Employment Income" at bounding box center [109, 508] width 94 height 12
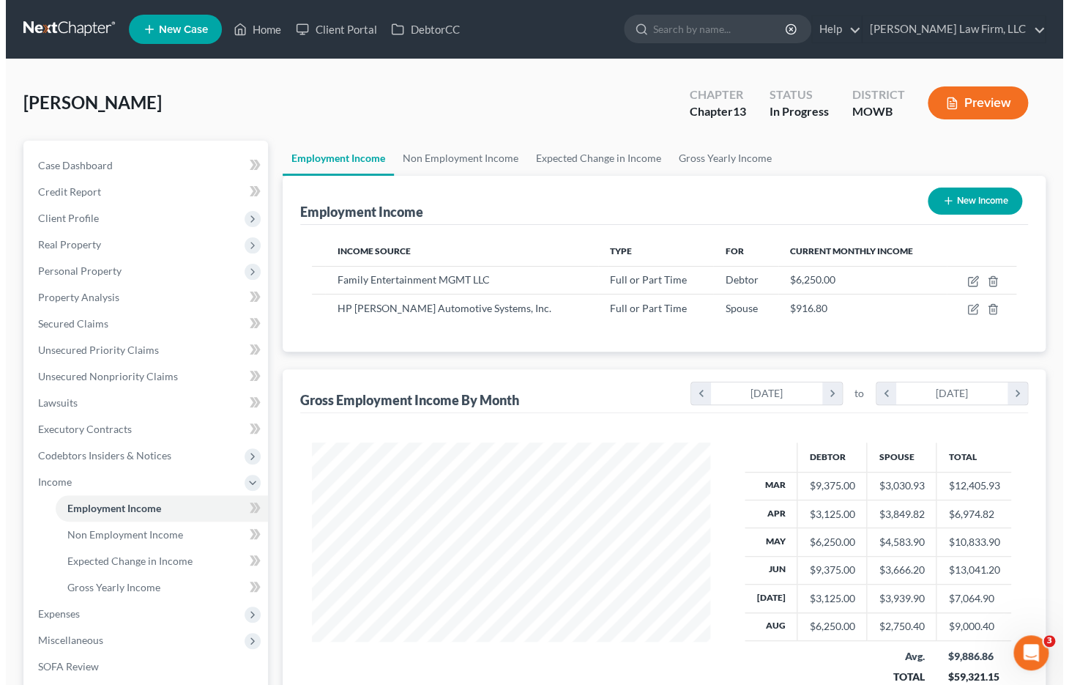
scroll to position [261, 428]
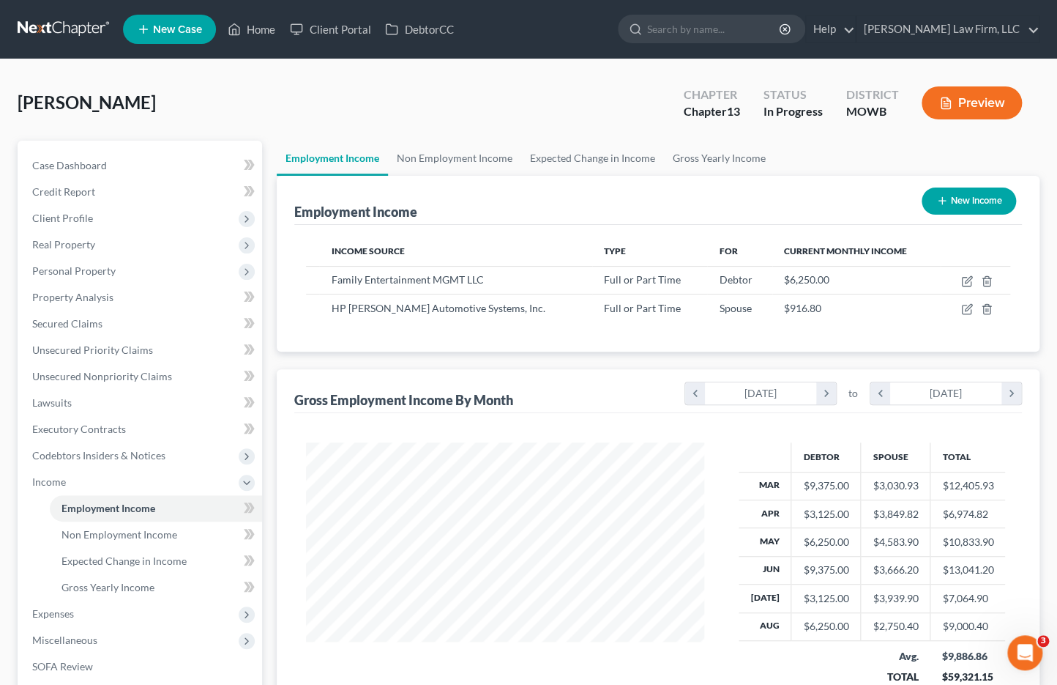
click at [357, 79] on div "Marshall, Calvin Upgraded Chapter Chapter 13 Status In Progress District MOWB P…" at bounding box center [529, 109] width 1022 height 64
click at [970, 280] on icon "button" at bounding box center [967, 281] width 12 height 12
select select "0"
select select "17"
select select "2"
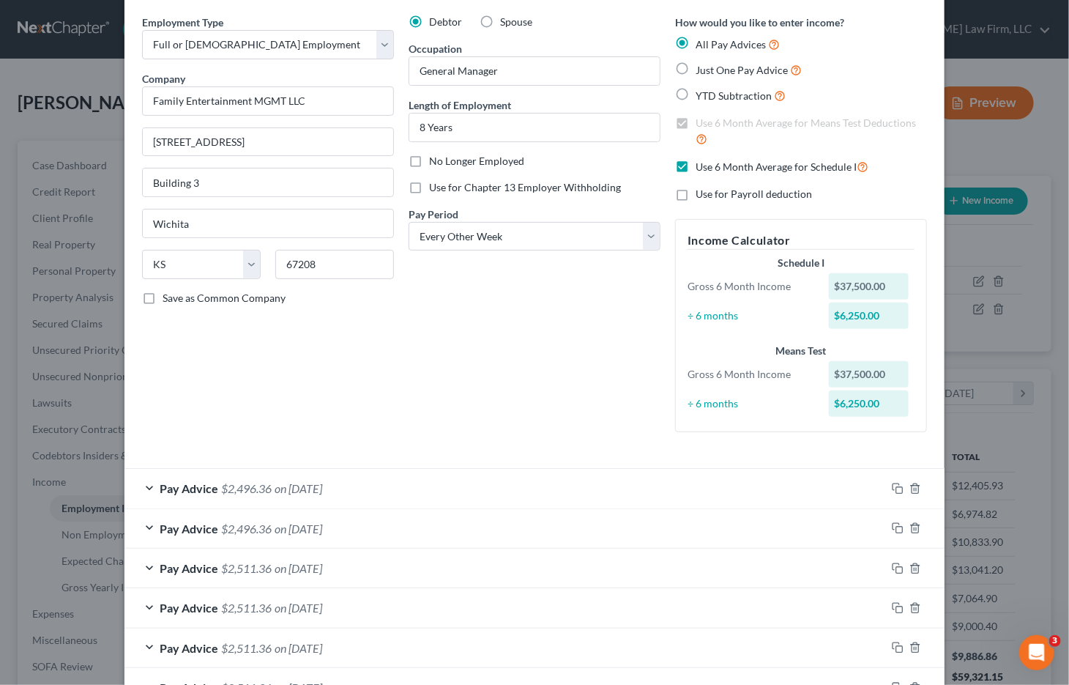
scroll to position [81, 0]
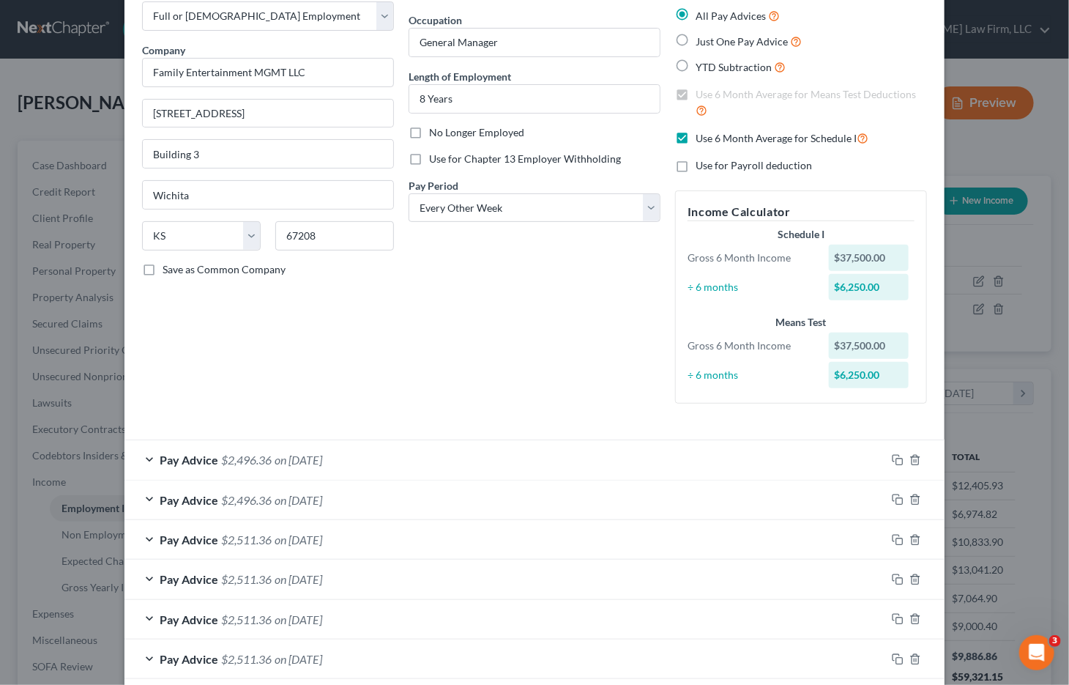
click at [472, 346] on div "Debtor Spouse Occupation General Manager Length of Employment 8 Years No Longer…" at bounding box center [534, 200] width 267 height 429
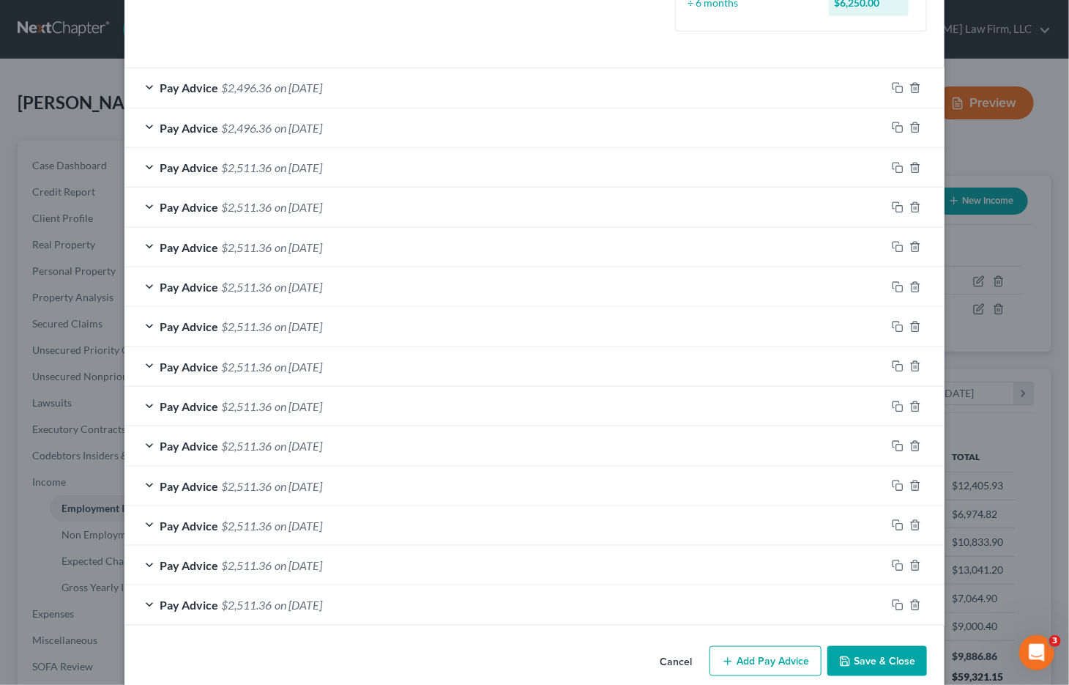
scroll to position [472, 0]
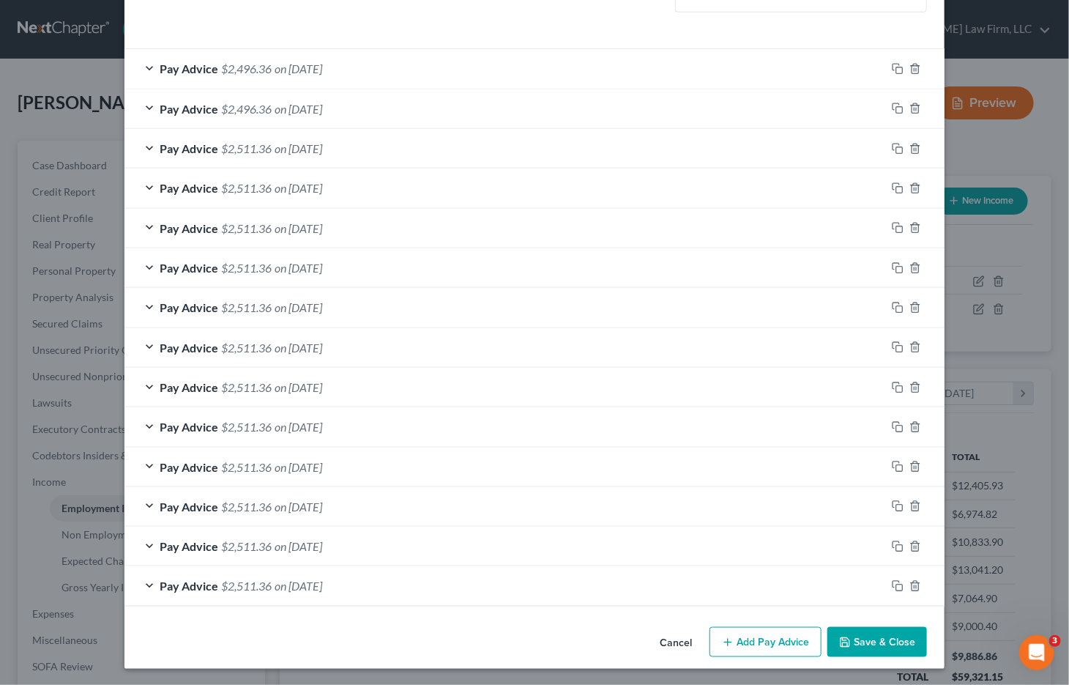
click at [1049, 250] on div "Edit Income Source × Employment Type * Select Full or Part Time Employment Self…" at bounding box center [534, 342] width 1069 height 685
click at [1033, 250] on div "Edit Income Source × Employment Type * Select Full or Part Time Employment Self…" at bounding box center [534, 342] width 1069 height 685
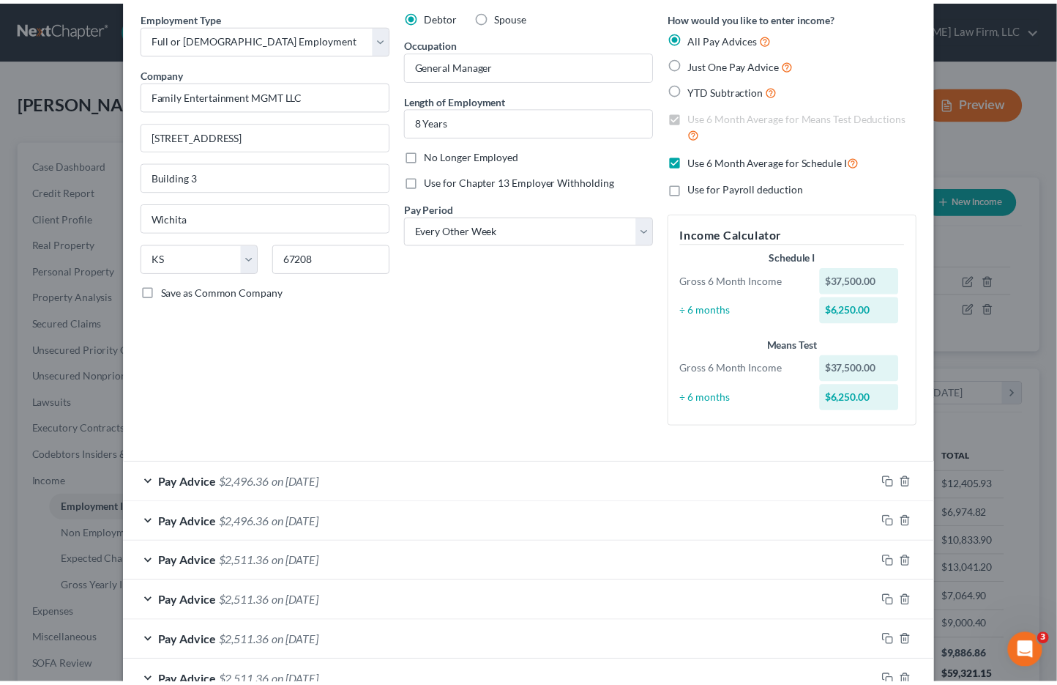
scroll to position [0, 0]
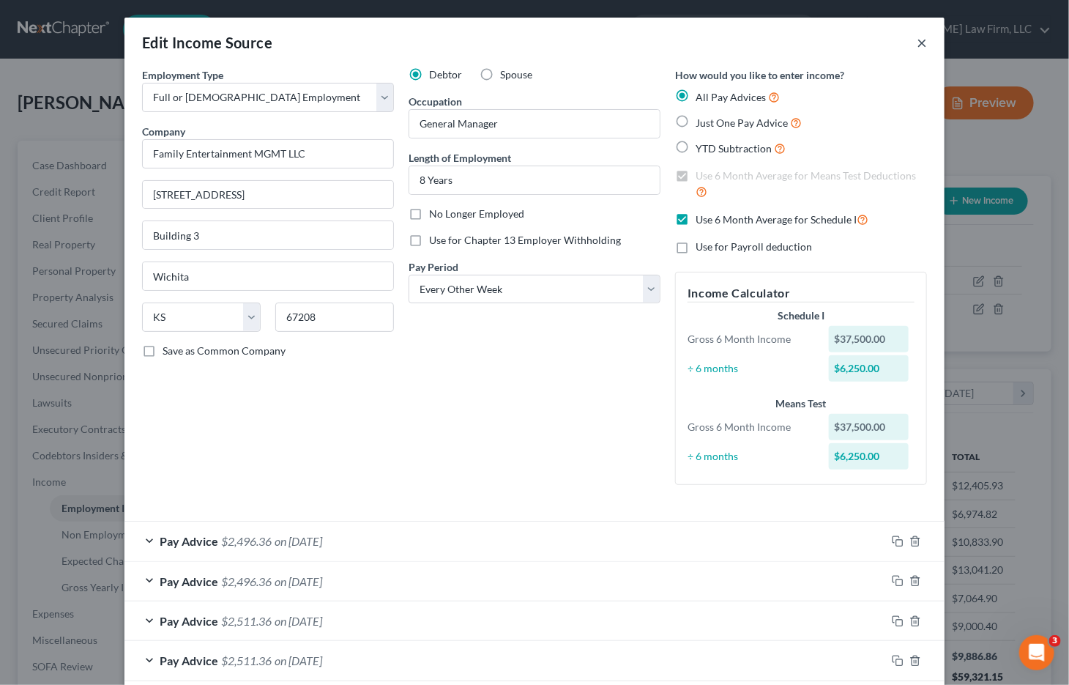
click at [917, 40] on button "×" at bounding box center [922, 43] width 10 height 18
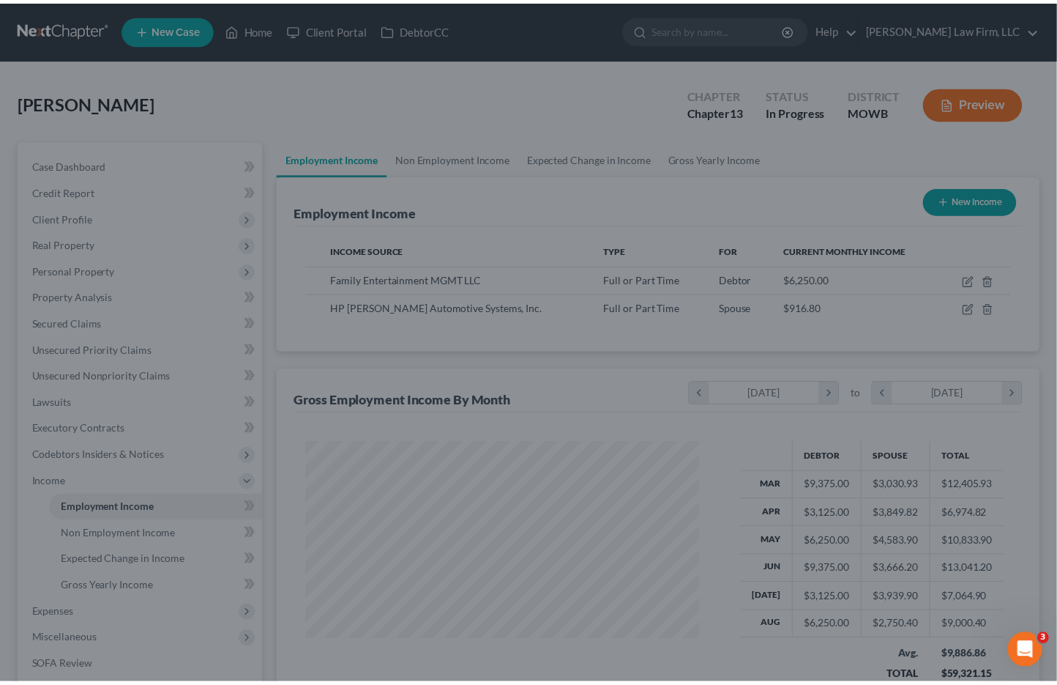
scroll to position [732012, 731846]
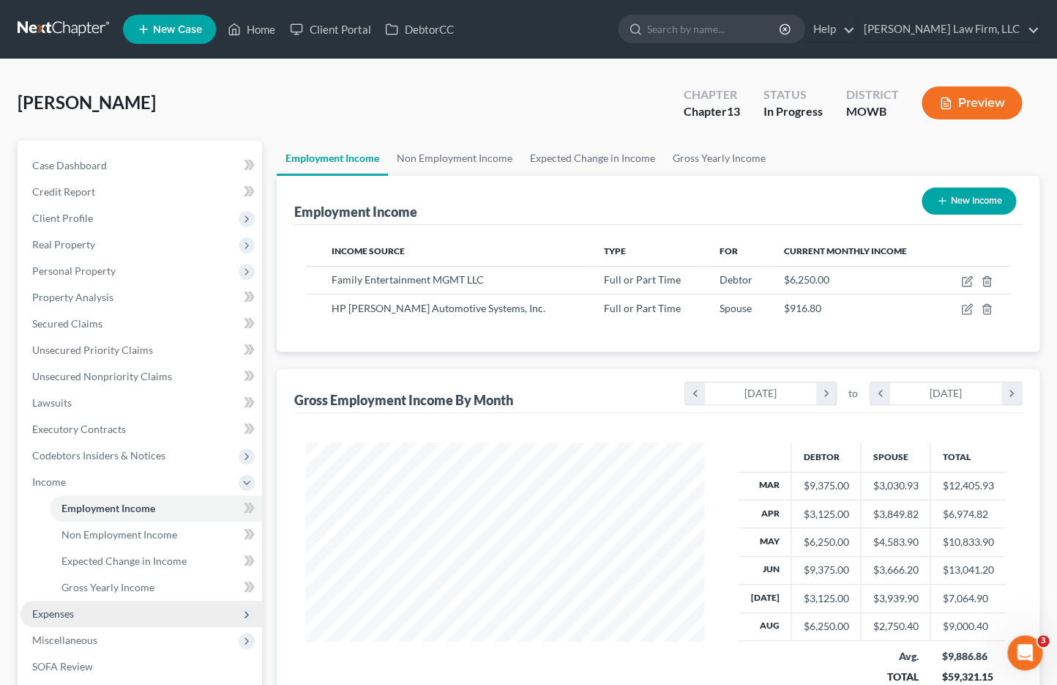
click at [121, 605] on span "Expenses" at bounding box center [142, 613] width 242 height 26
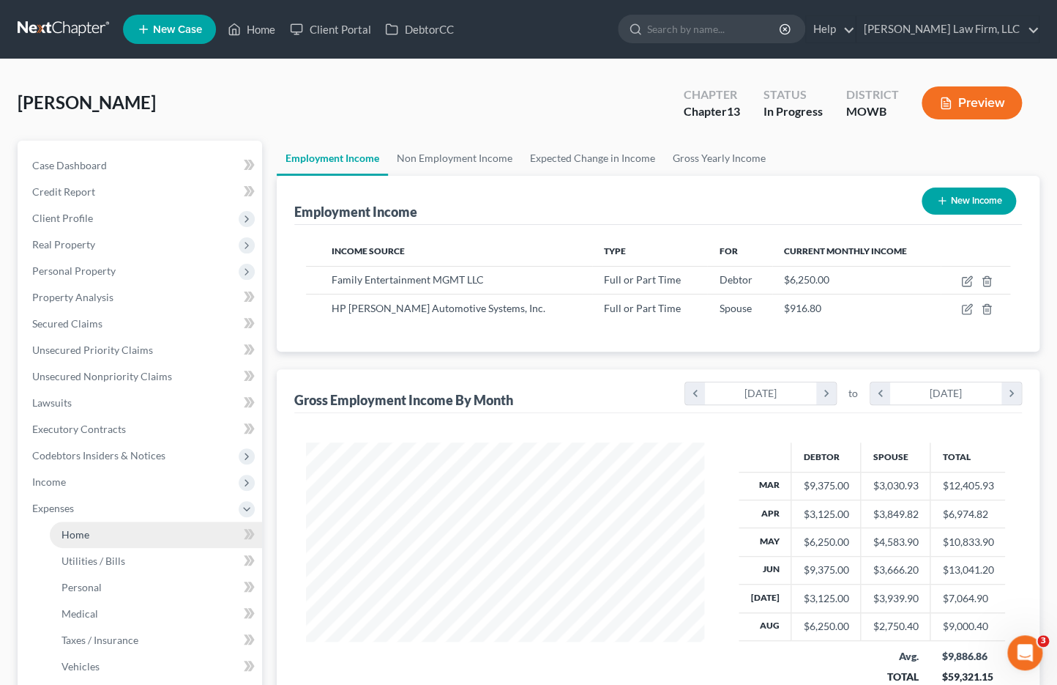
click at [118, 539] on link "Home" at bounding box center [156, 534] width 212 height 26
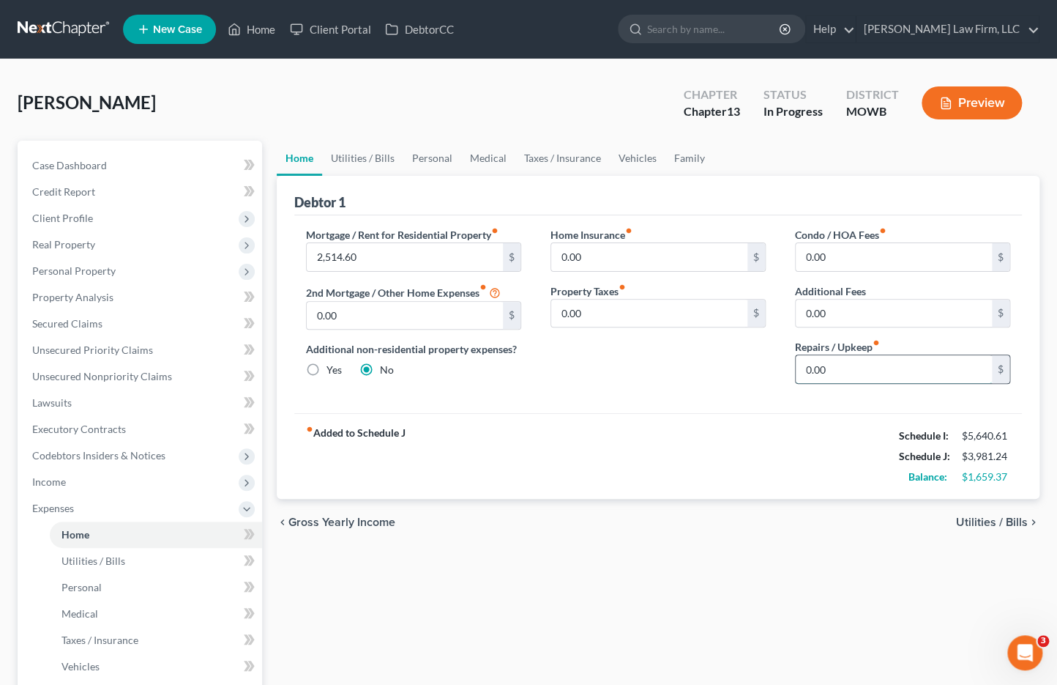
click at [879, 376] on input "0.00" at bounding box center [894, 369] width 196 height 28
type input "100.00"
click at [355, 160] on link "Utilities / Bills" at bounding box center [362, 158] width 81 height 35
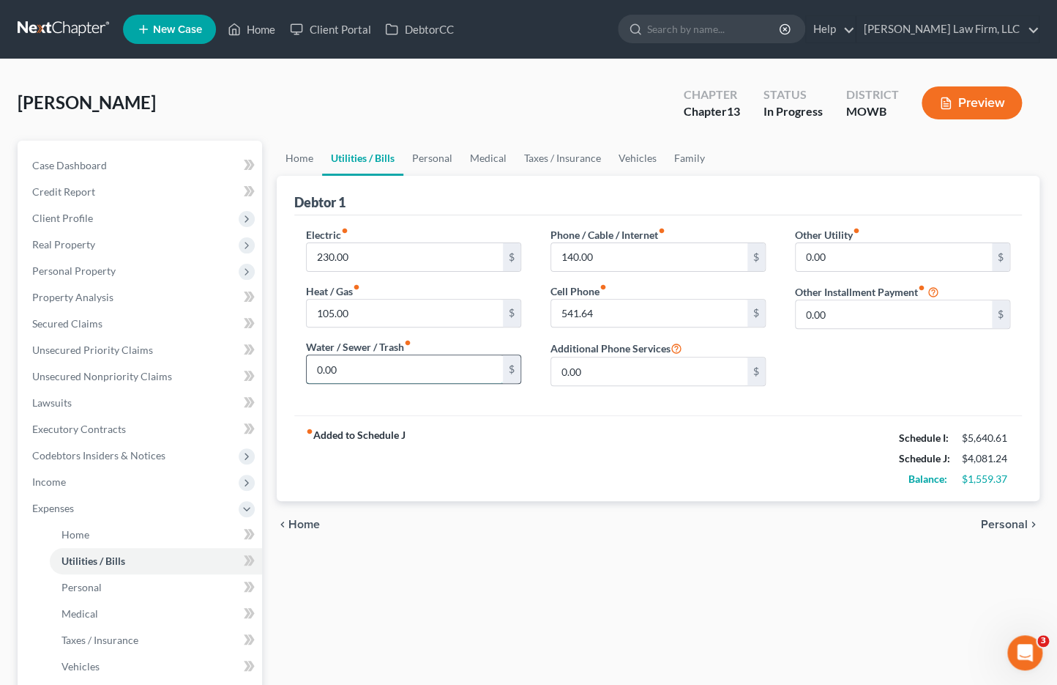
click at [346, 379] on input "0.00" at bounding box center [405, 369] width 196 height 28
type input "85.00"
click at [428, 166] on link "Personal" at bounding box center [432, 158] width 58 height 35
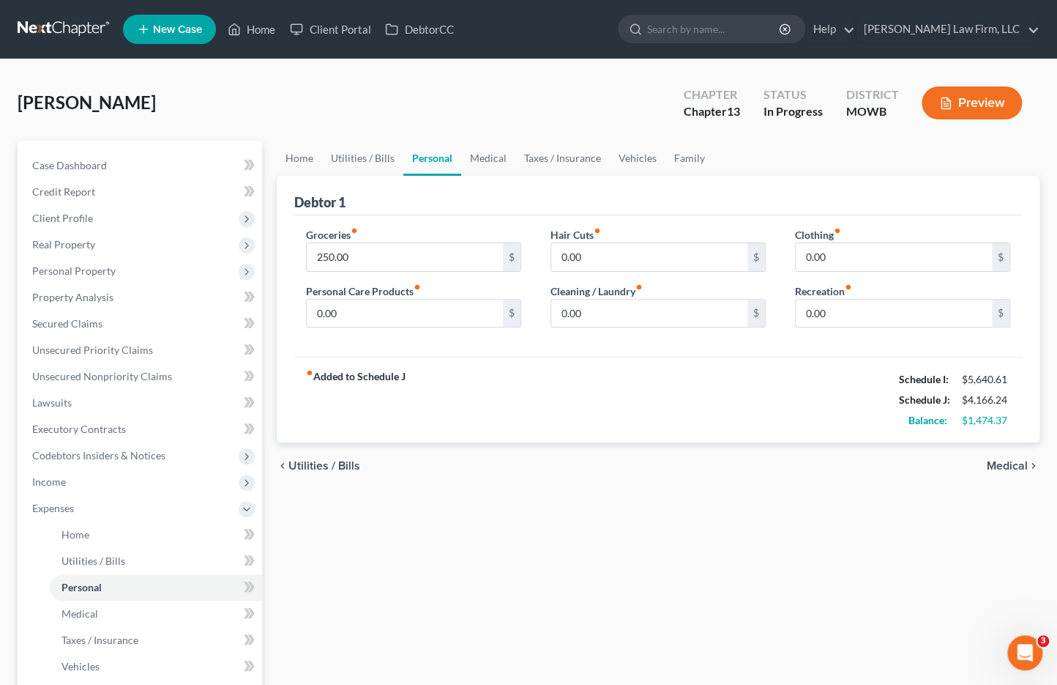
click at [422, 492] on div "Home Utilities / Bills Personal Medical Taxes / Insurance Vehicles Family Debto…" at bounding box center [658, 550] width 778 height 819
